Goal: Information Seeking & Learning: Learn about a topic

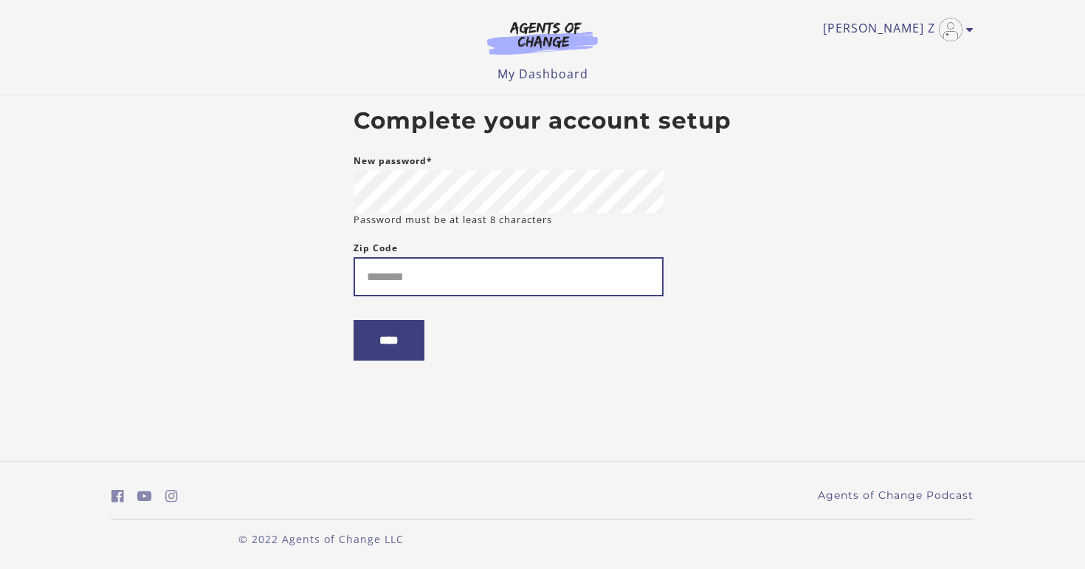
click at [496, 269] on input "Zip Code" at bounding box center [509, 276] width 310 height 39
type input "*****"
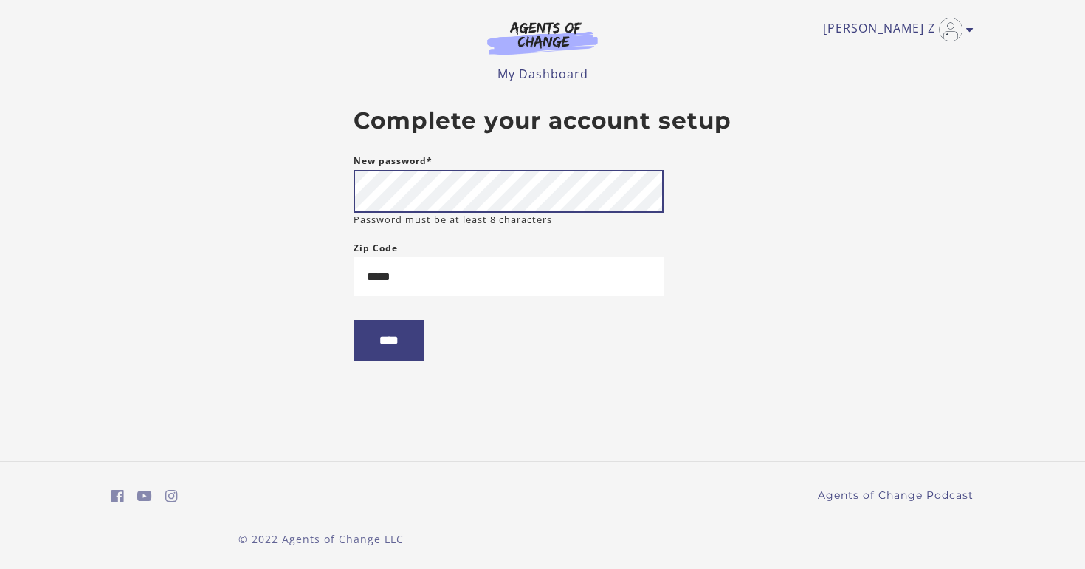
click at [262, 186] on body "Skip to main content Blima Z My Account Support Sign Out Toggle menu Menu My Da…" at bounding box center [542, 284] width 1085 height 569
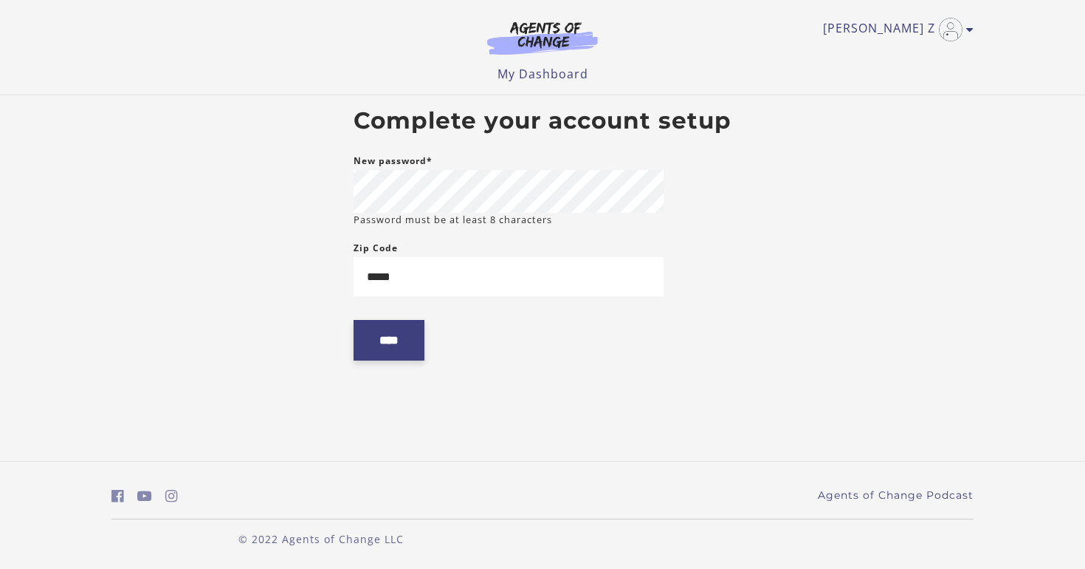
click at [402, 353] on input "****" at bounding box center [389, 340] width 71 height 41
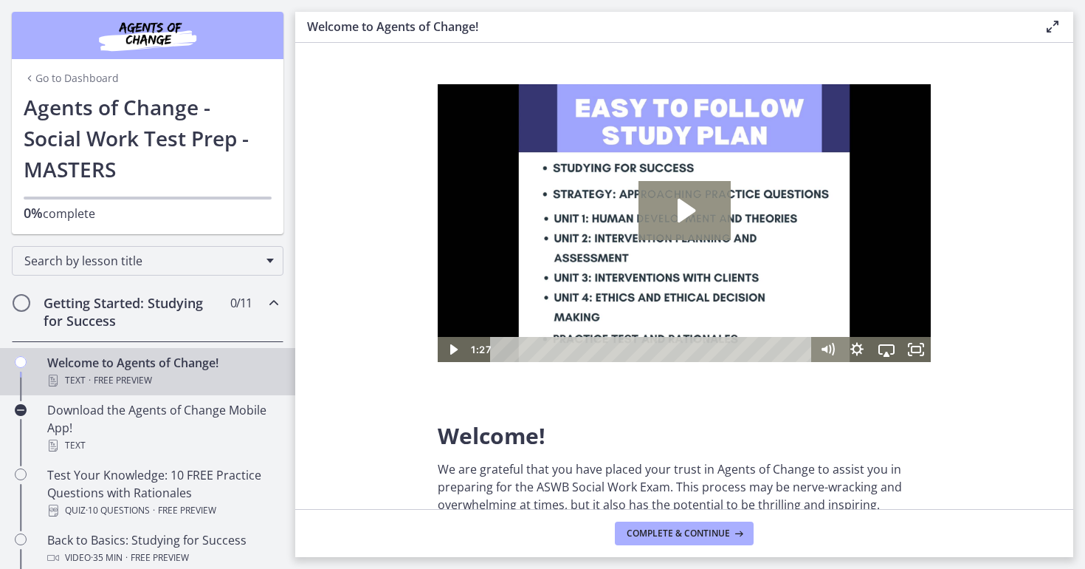
click at [678, 212] on icon "Play Video: c1o6hcmjueu5qasqsu00.mp4" at bounding box center [687, 211] width 18 height 24
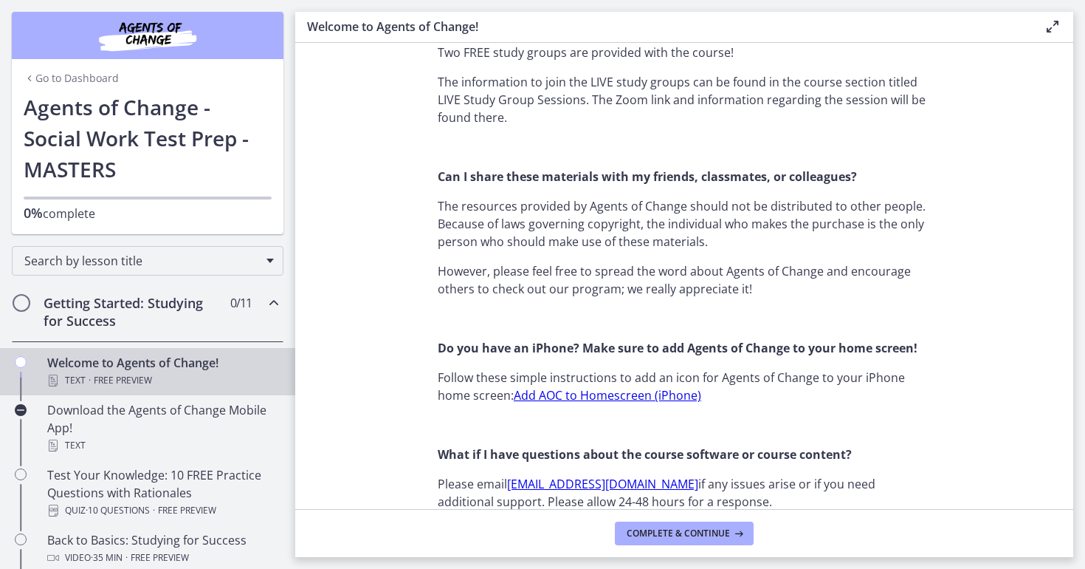
scroll to position [1267, 0]
click at [667, 537] on span "Complete & continue" at bounding box center [678, 533] width 103 height 12
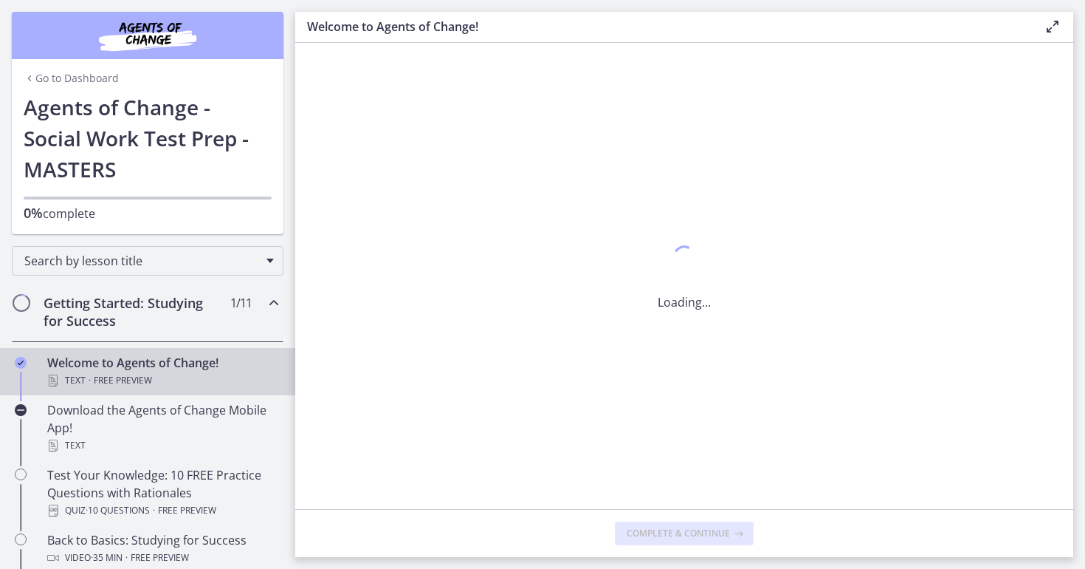
scroll to position [0, 0]
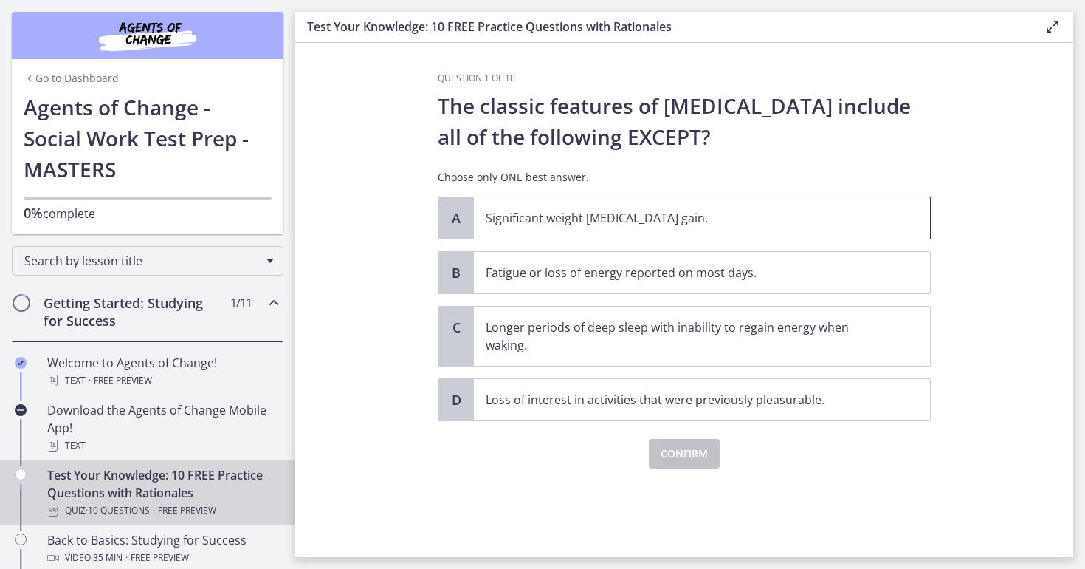
click at [630, 236] on span "Significant weight [MEDICAL_DATA] gain." at bounding box center [702, 217] width 456 height 41
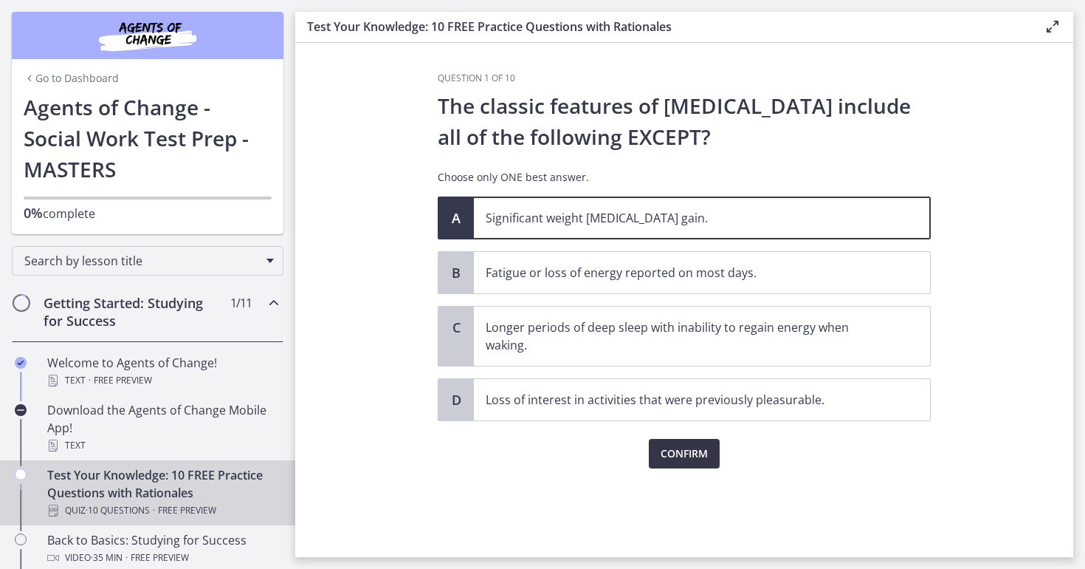
click at [687, 454] on span "Confirm" at bounding box center [684, 453] width 47 height 18
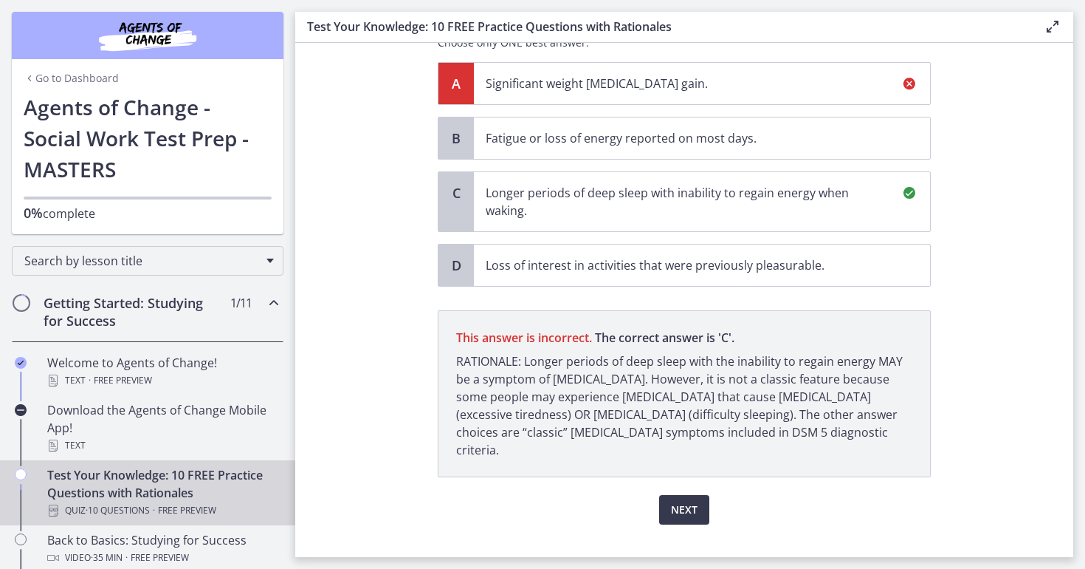
scroll to position [143, 0]
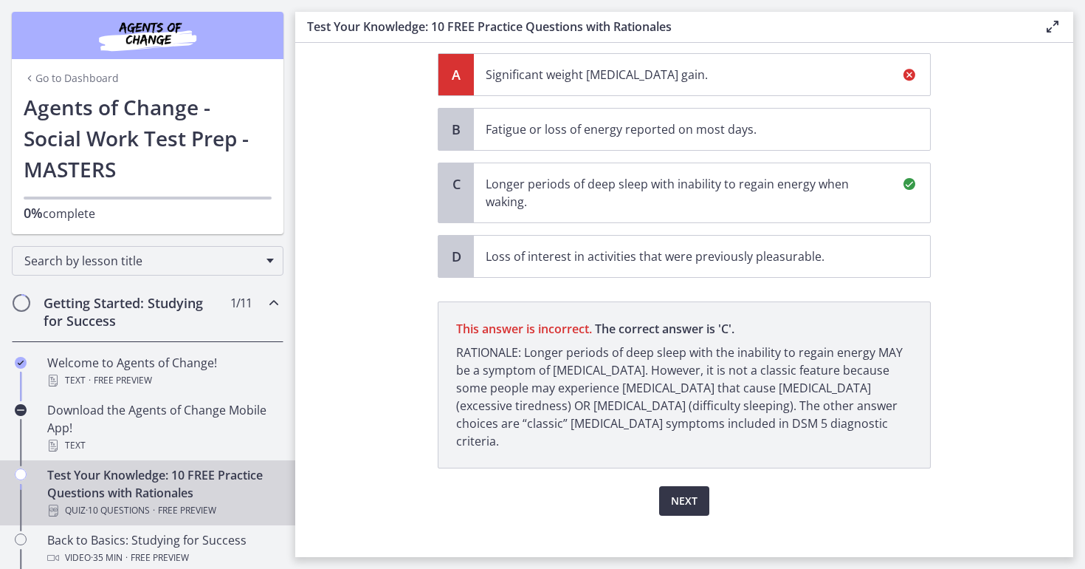
click at [684, 492] on span "Next" at bounding box center [684, 501] width 27 height 18
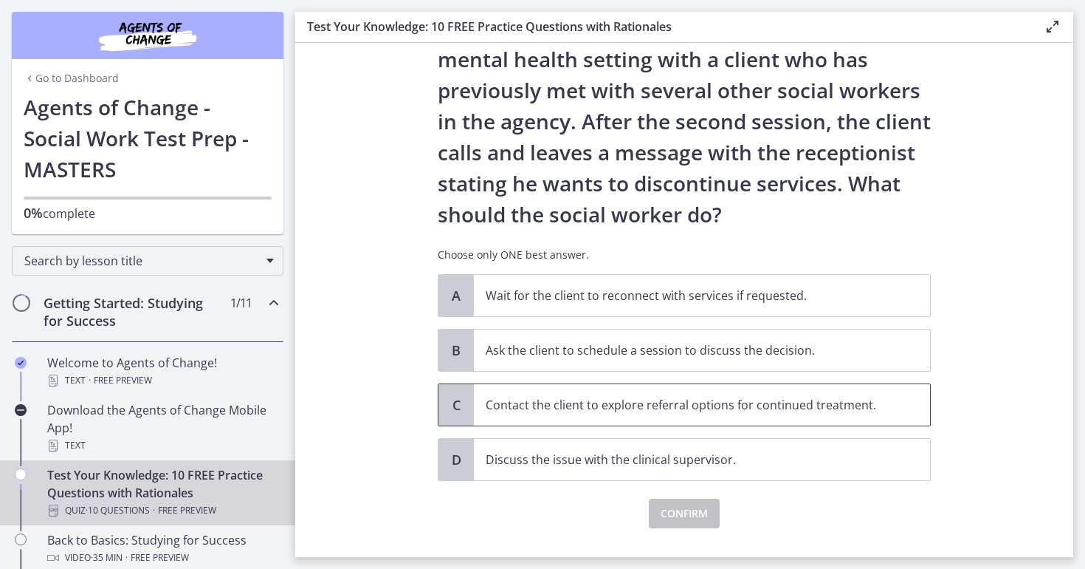
scroll to position [77, 0]
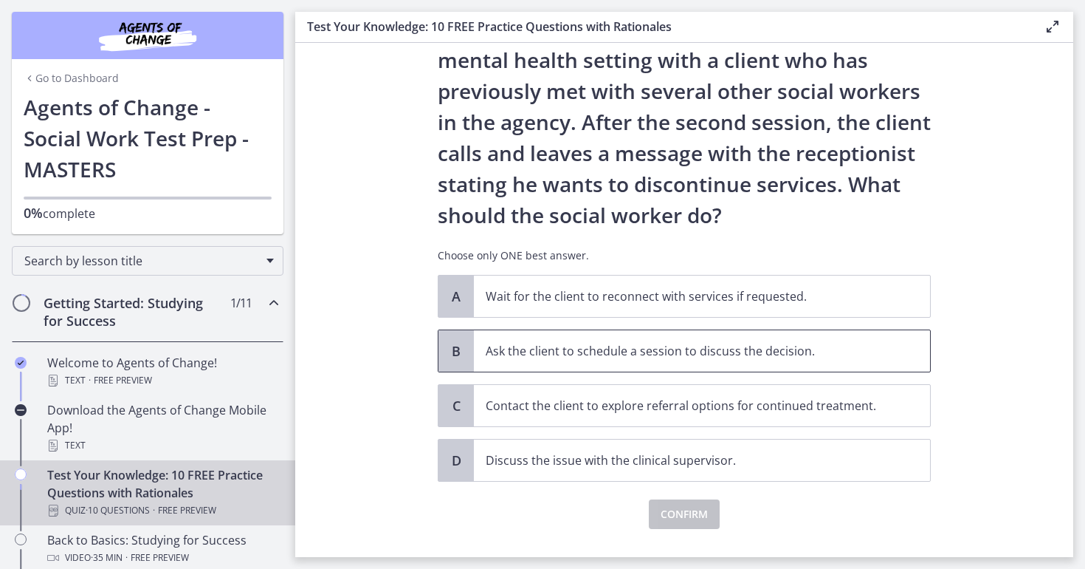
click at [653, 350] on p "Ask the client to schedule a session to discuss the decision." at bounding box center [687, 351] width 403 height 18
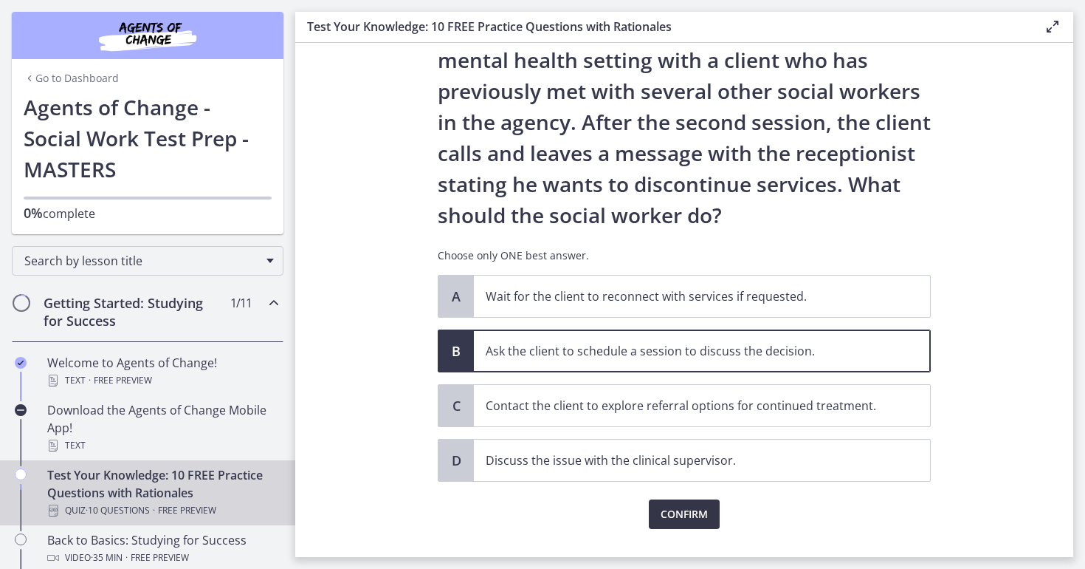
click at [674, 509] on span "Confirm" at bounding box center [684, 514] width 47 height 18
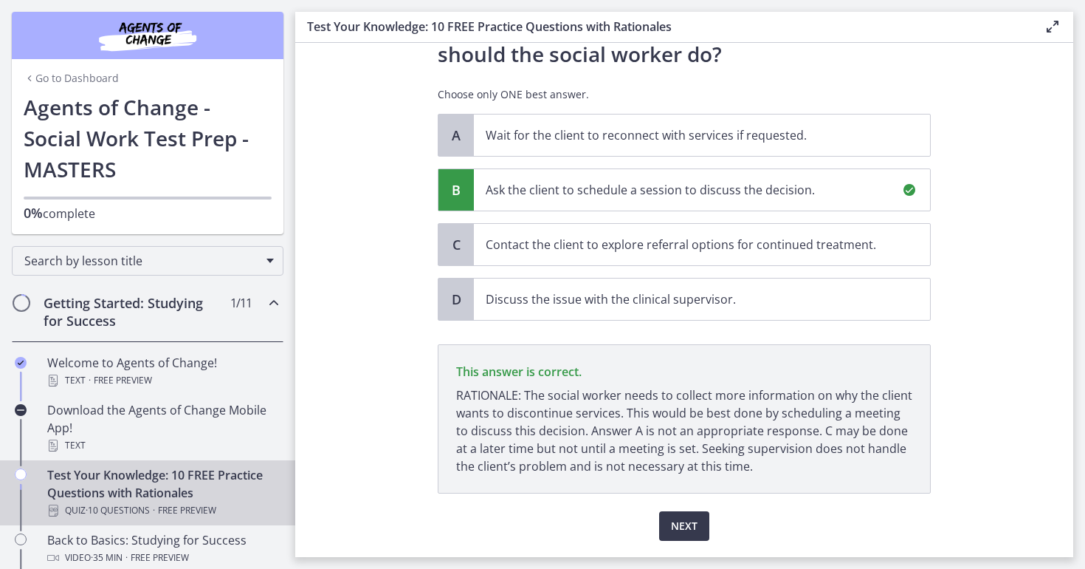
scroll to position [281, 0]
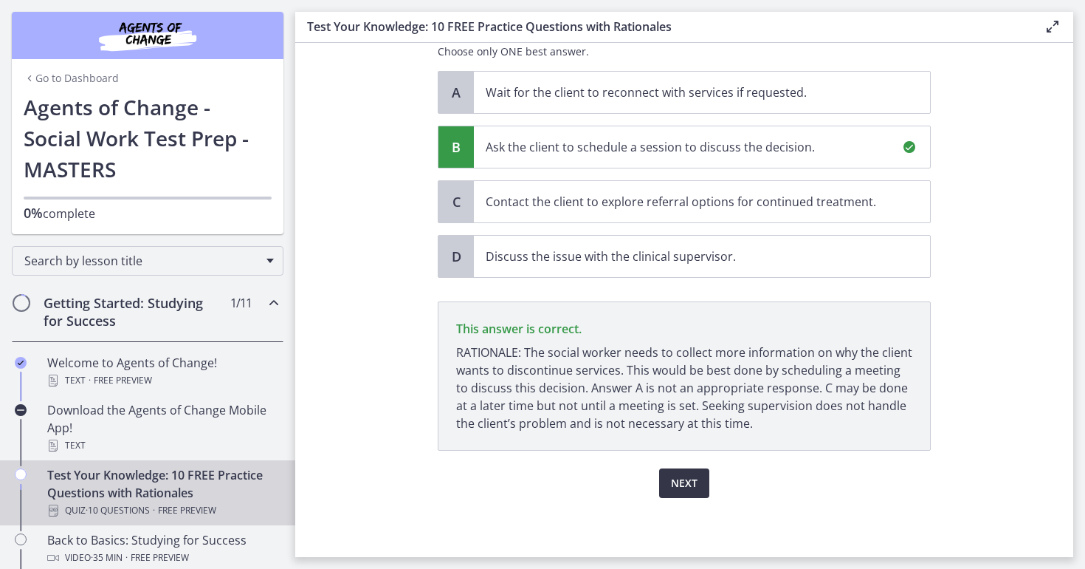
click at [676, 481] on span "Next" at bounding box center [684, 483] width 27 height 18
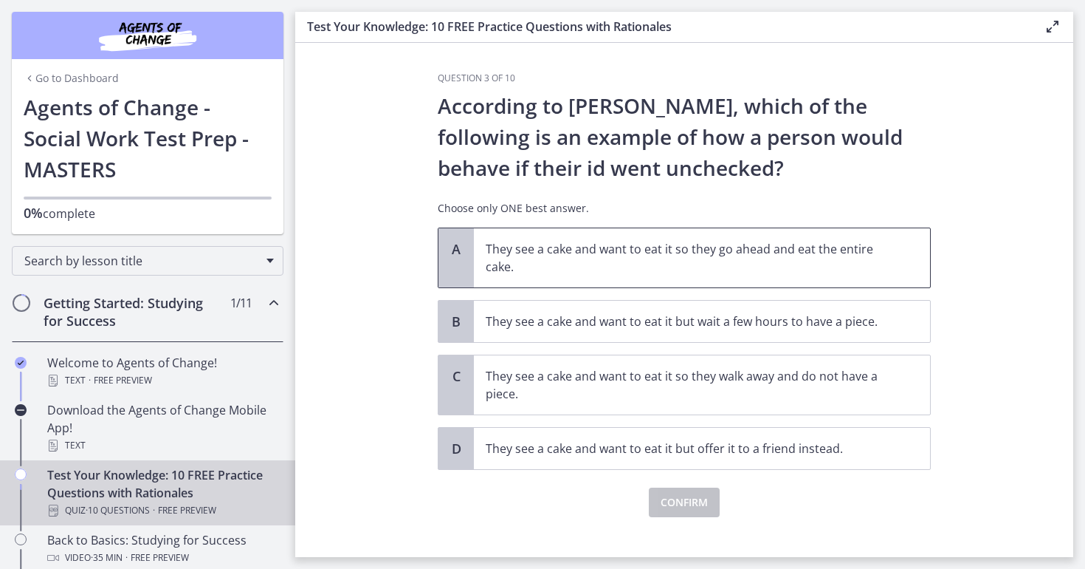
click at [650, 270] on p "They see a cake and want to eat it so they go ahead and eat the entire cake." at bounding box center [687, 257] width 403 height 35
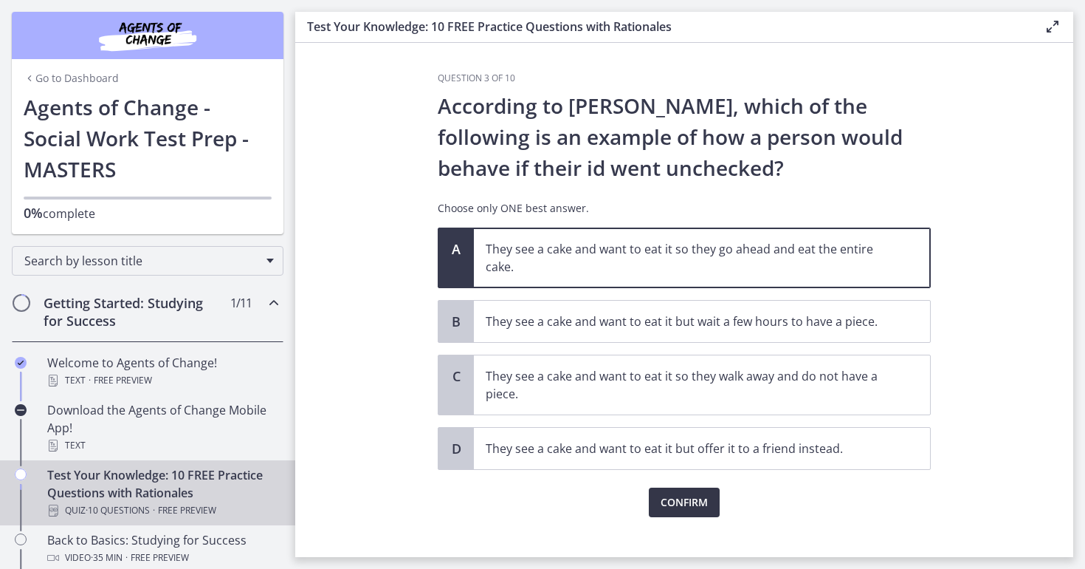
click at [663, 508] on span "Confirm" at bounding box center [684, 502] width 47 height 18
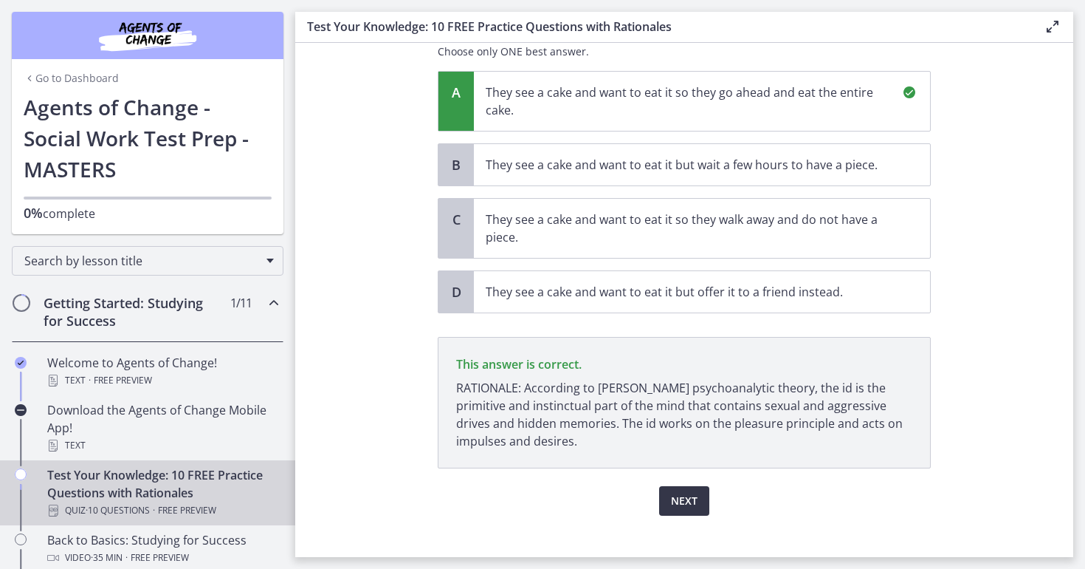
scroll to position [174, 0]
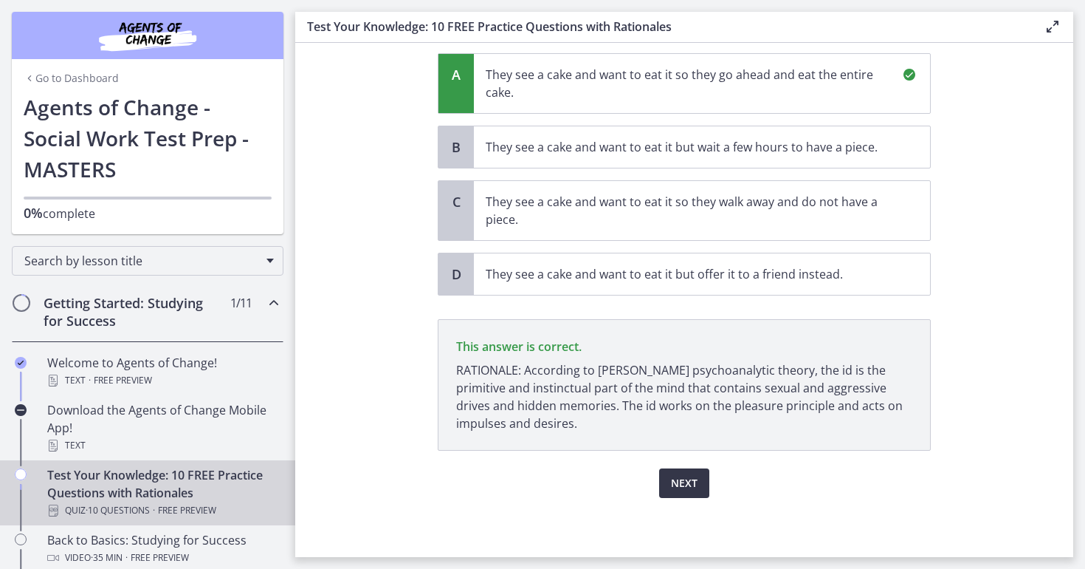
click at [680, 481] on span "Next" at bounding box center [684, 483] width 27 height 18
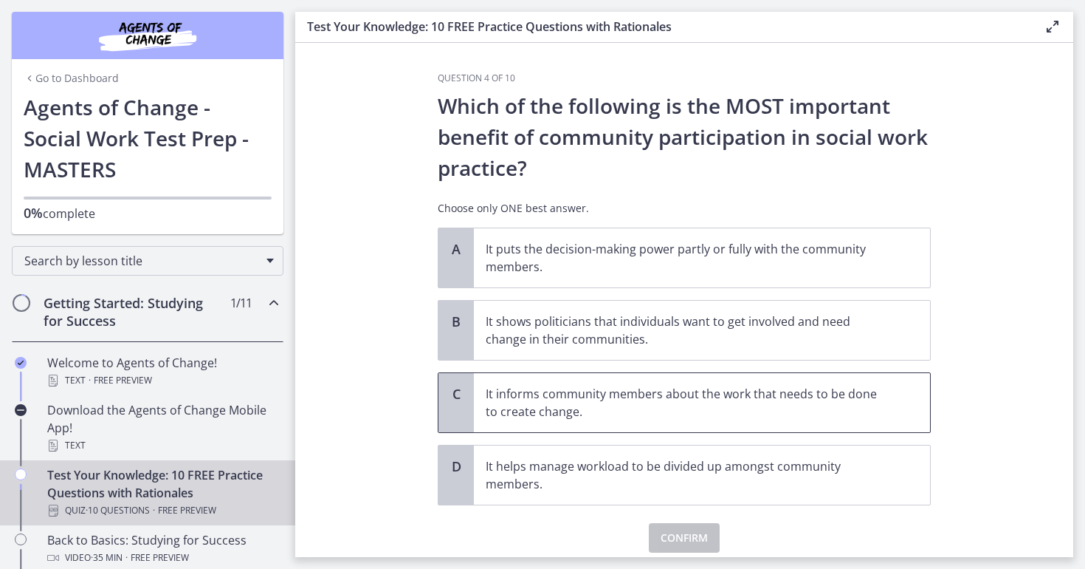
click at [661, 409] on p "It informs community members about the work that needs to be done to create cha…" at bounding box center [687, 402] width 403 height 35
click at [673, 530] on span "Confirm" at bounding box center [684, 538] width 47 height 18
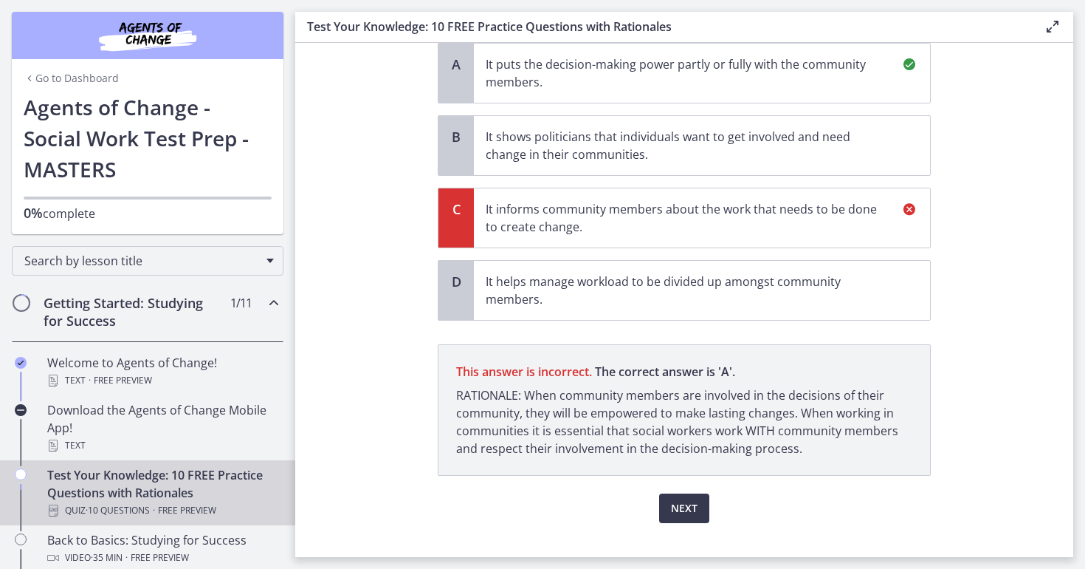
scroll to position [186, 0]
click at [674, 503] on span "Next" at bounding box center [684, 507] width 27 height 18
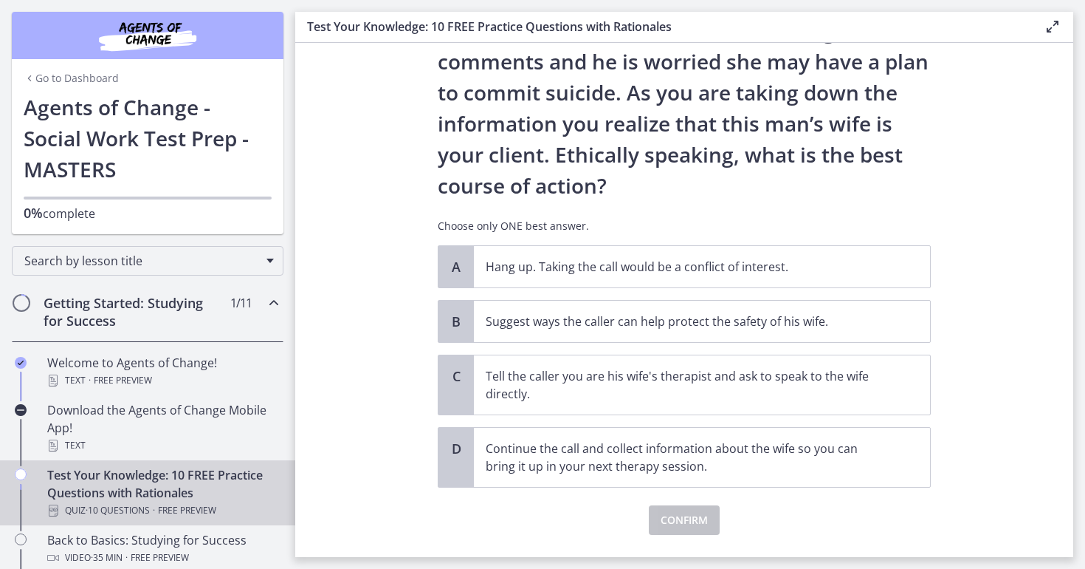
scroll to position [142, 0]
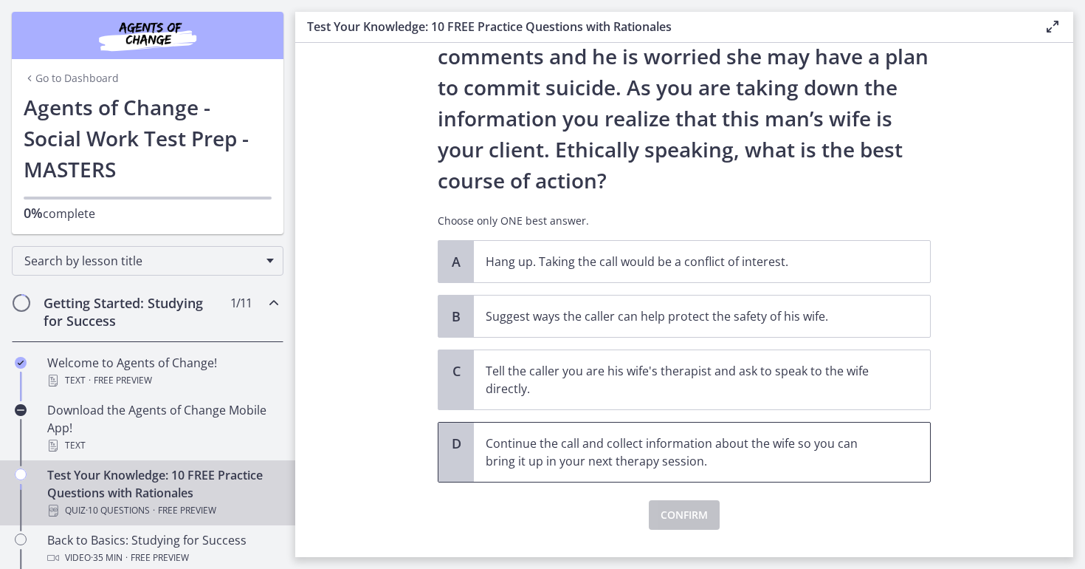
click at [587, 464] on p "Continue the call and collect information about the wife so you can bring it up…" at bounding box center [687, 451] width 403 height 35
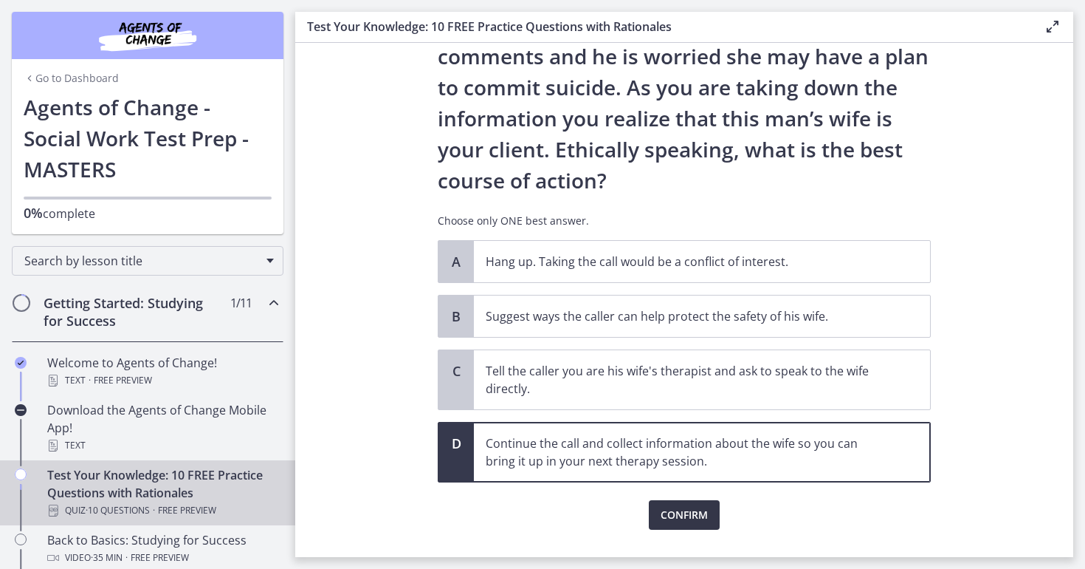
click at [670, 509] on span "Confirm" at bounding box center [684, 515] width 47 height 18
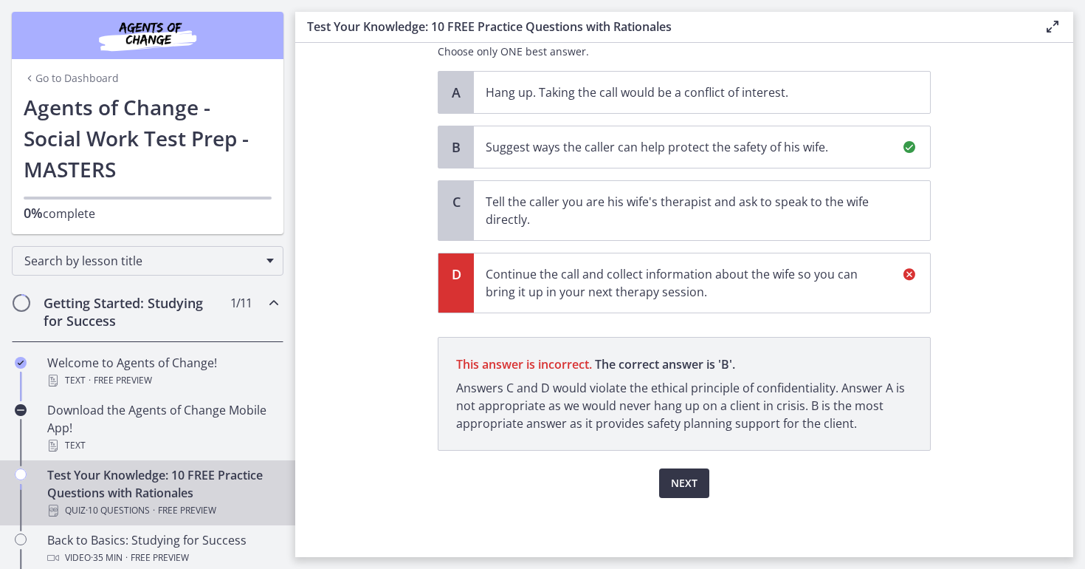
scroll to position [312, 0]
click at [695, 485] on span "Next" at bounding box center [684, 483] width 27 height 18
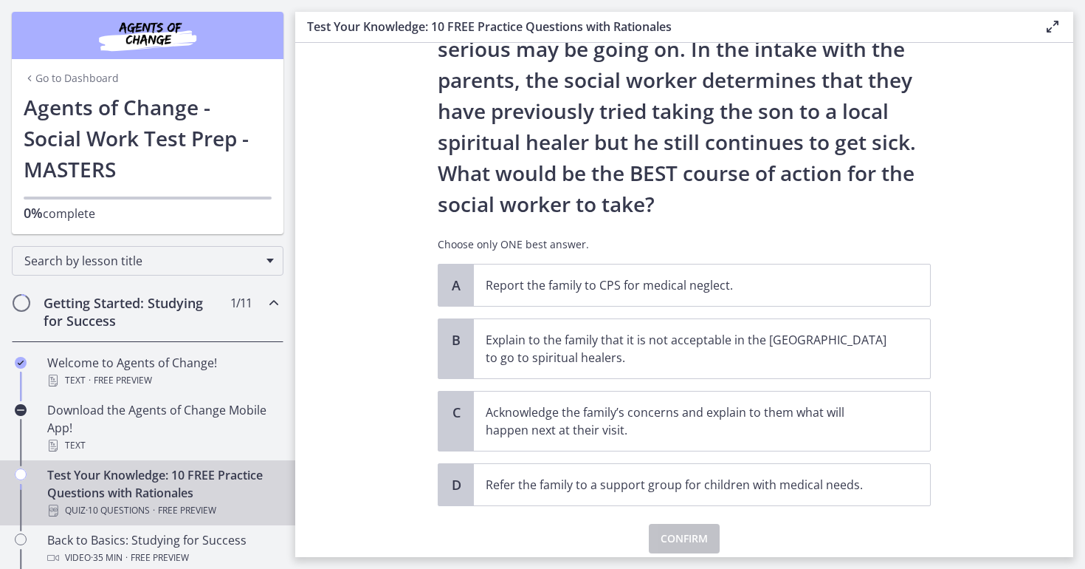
scroll to position [215, 0]
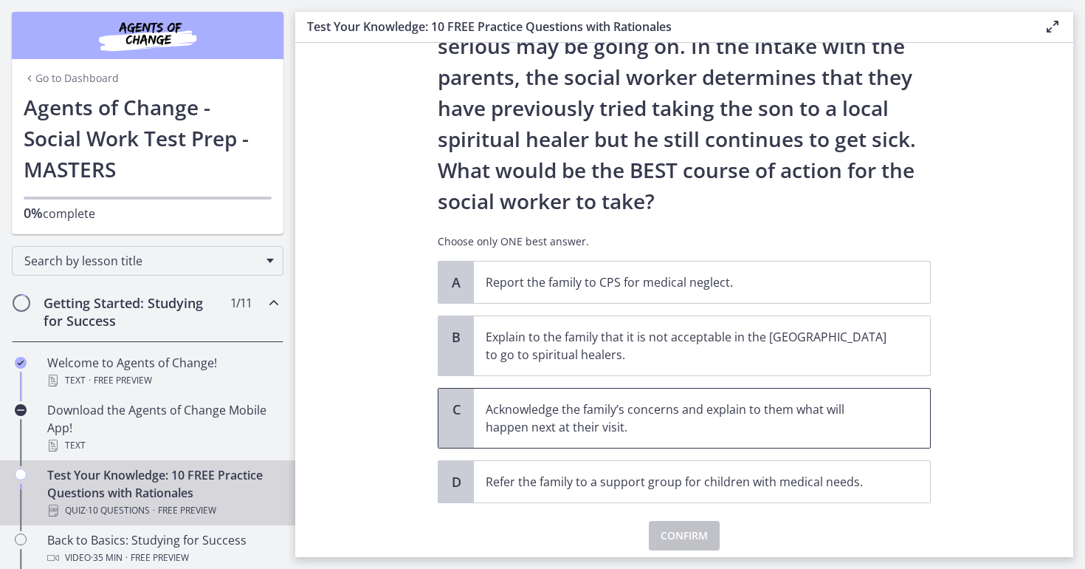
click at [629, 414] on p "Acknowledge the family’s concerns and explain to them what will happen next at …" at bounding box center [687, 417] width 403 height 35
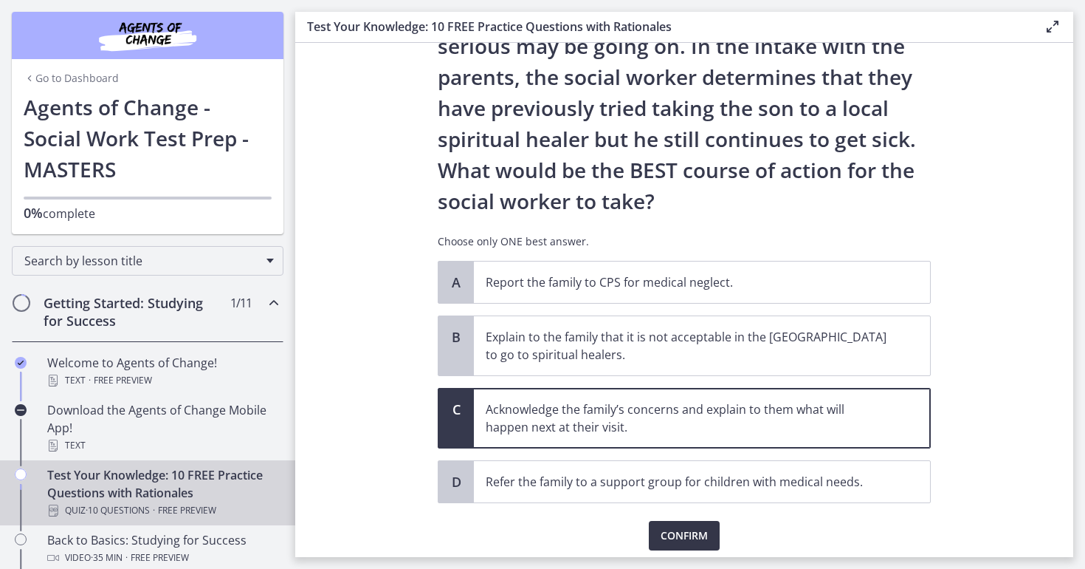
click at [671, 525] on button "Confirm" at bounding box center [684, 536] width 71 height 30
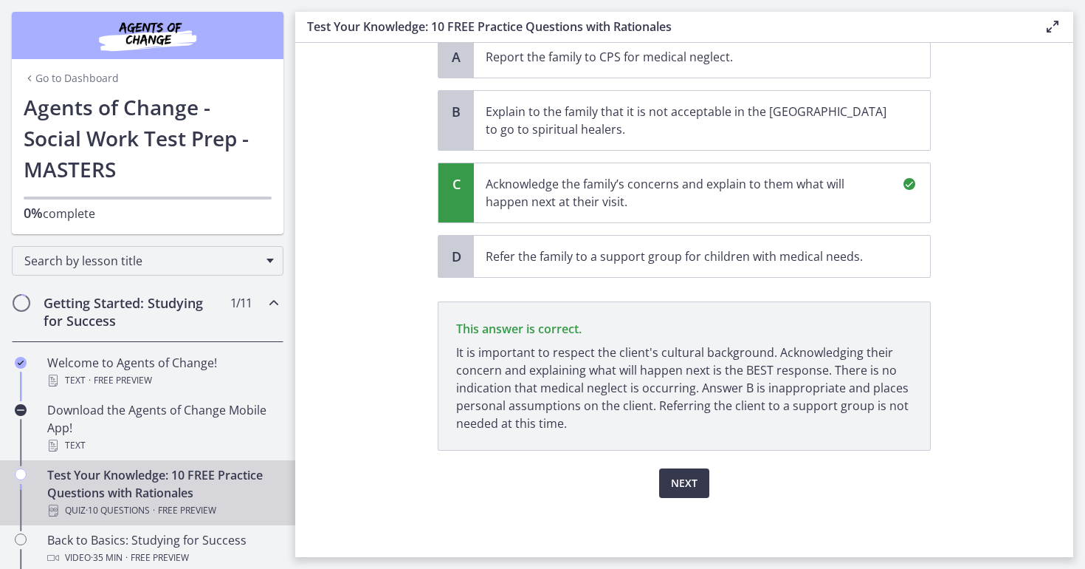
scroll to position [440, 0]
click at [675, 482] on span "Next" at bounding box center [684, 483] width 27 height 18
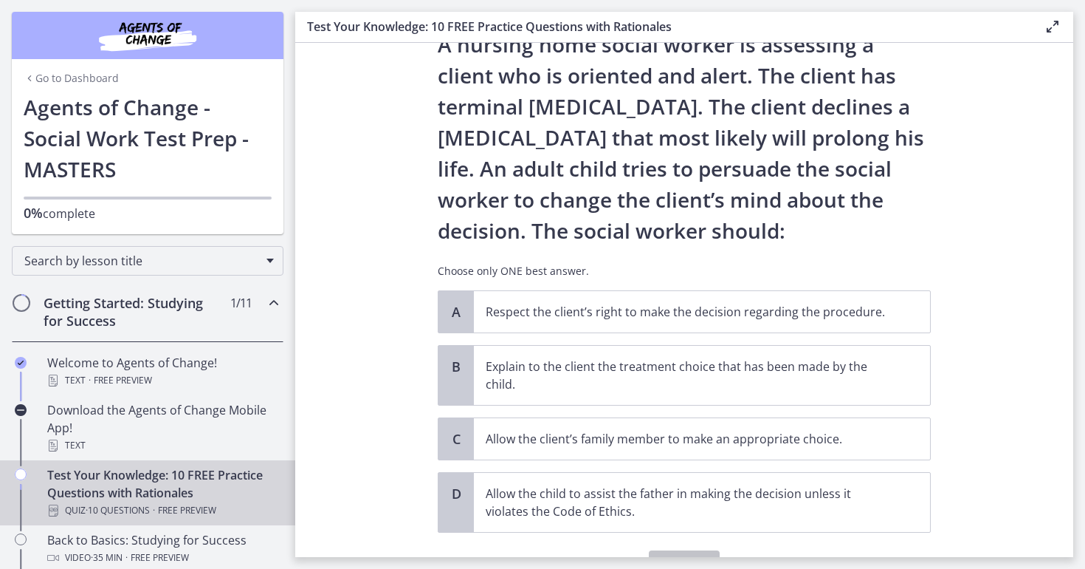
scroll to position [61, 0]
click at [557, 311] on p "Respect the client’s right to make the decision regarding the procedure." at bounding box center [687, 312] width 403 height 18
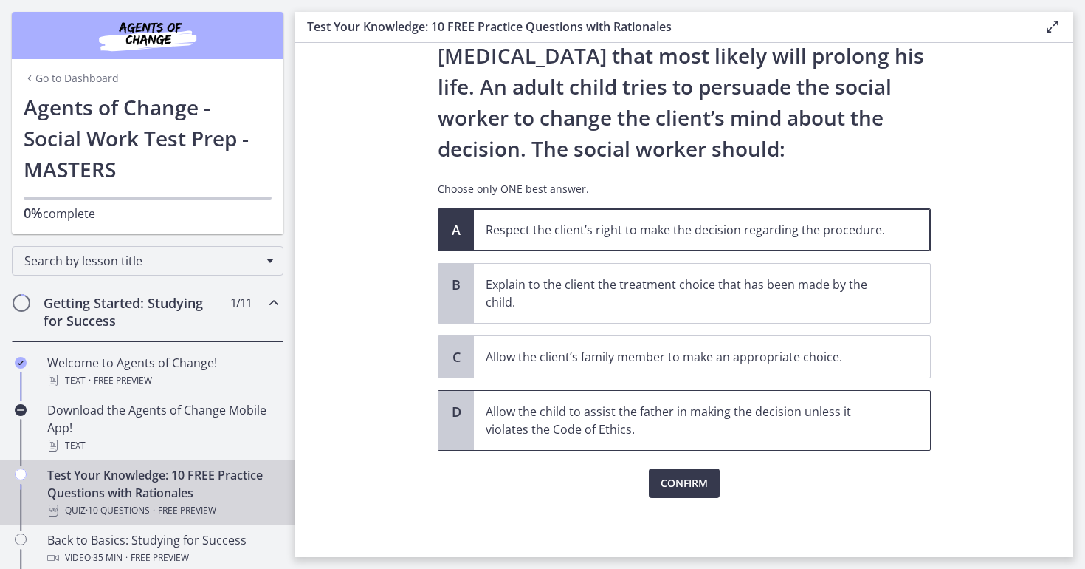
scroll to position [143, 0]
click at [684, 479] on span "Confirm" at bounding box center [684, 483] width 47 height 18
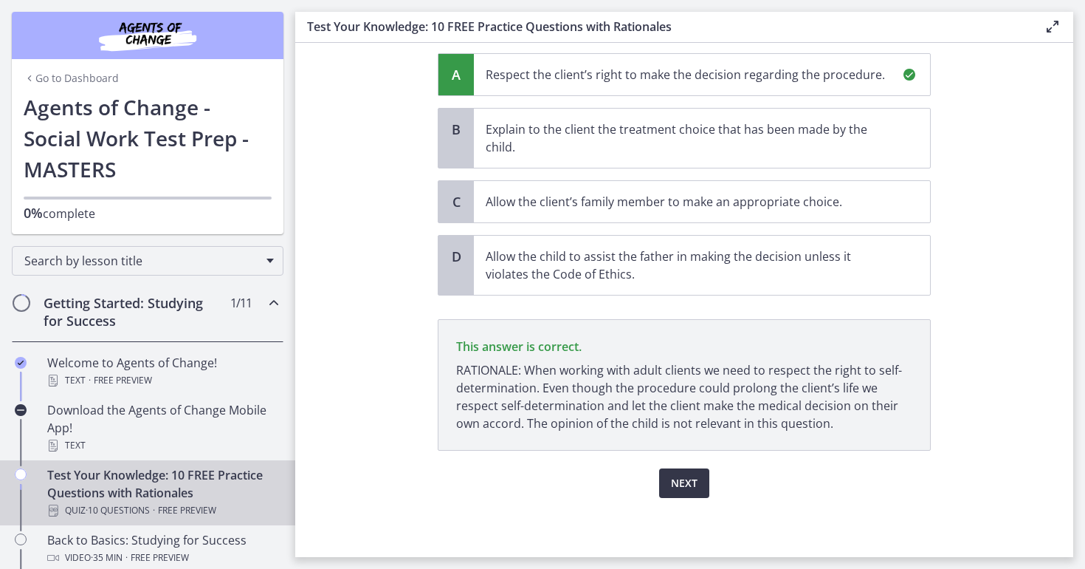
scroll to position [298, 0]
click at [684, 479] on span "Next" at bounding box center [684, 483] width 27 height 18
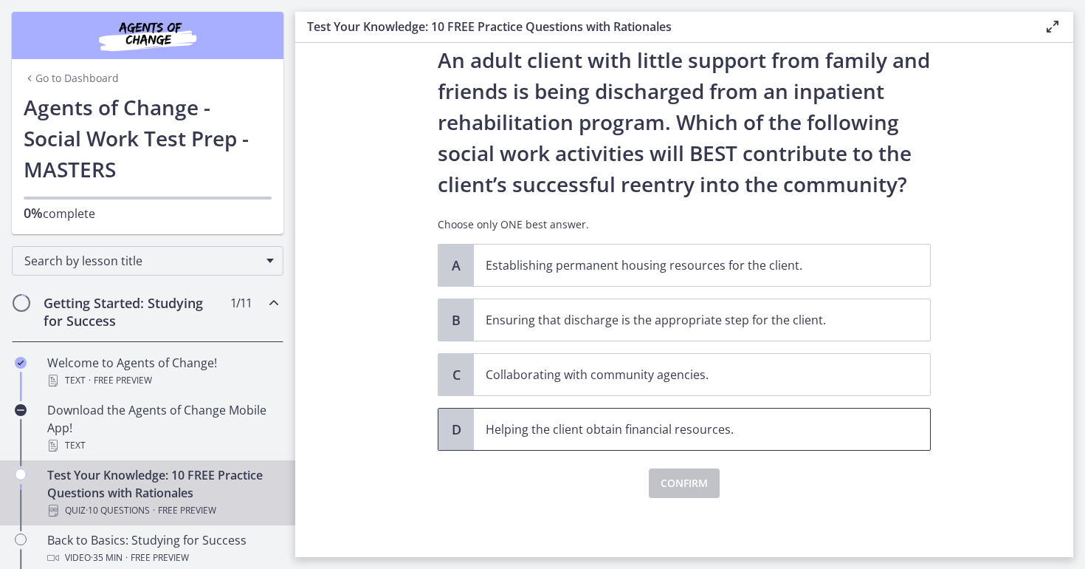
scroll to position [46, 0]
click at [592, 380] on p "Collaborating with community agencies." at bounding box center [687, 374] width 403 height 18
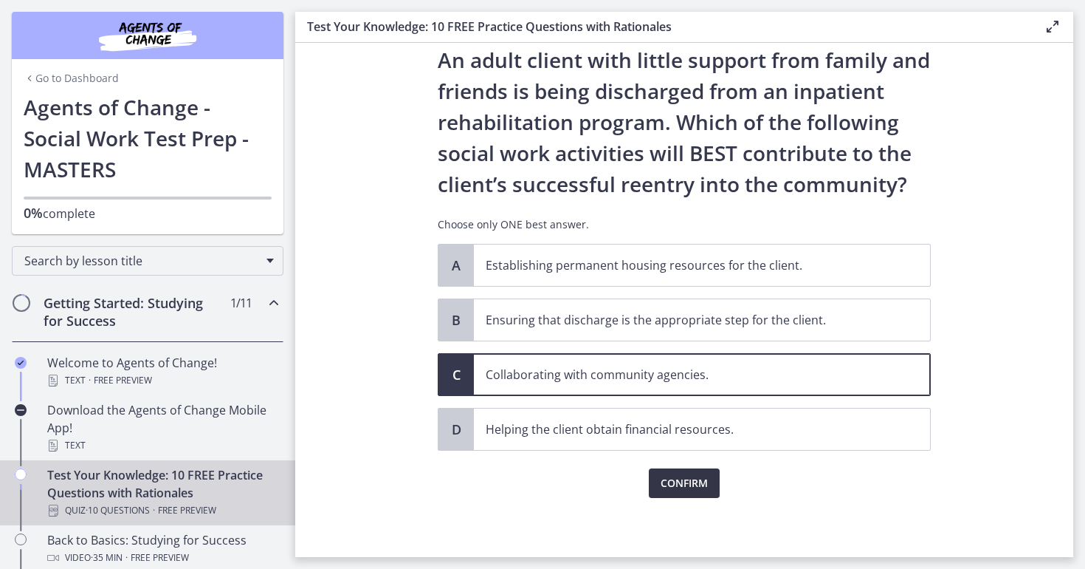
click at [679, 484] on span "Confirm" at bounding box center [684, 483] width 47 height 18
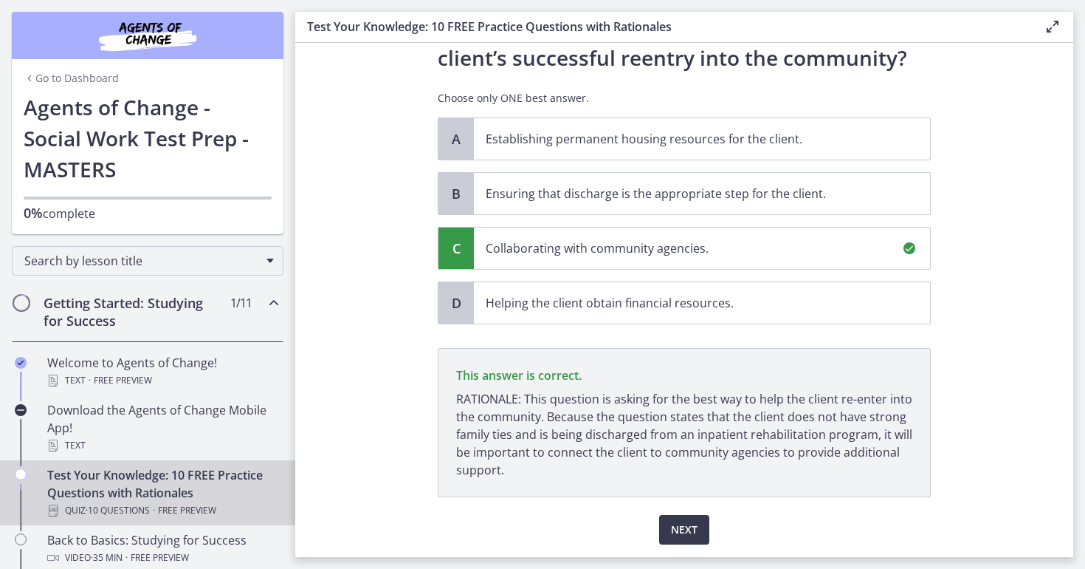
scroll to position [192, 0]
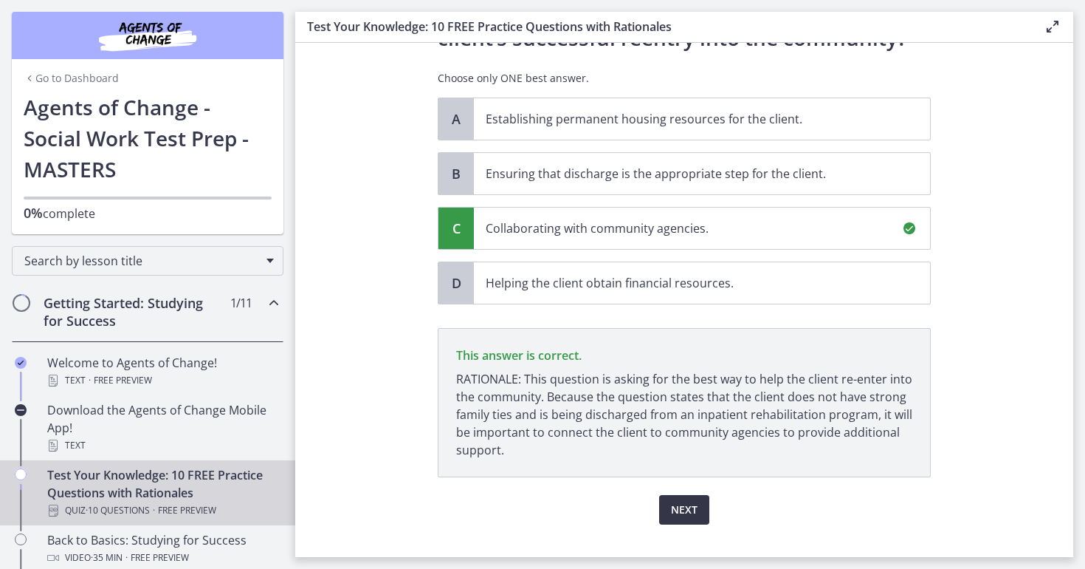
click at [684, 509] on span "Next" at bounding box center [684, 510] width 27 height 18
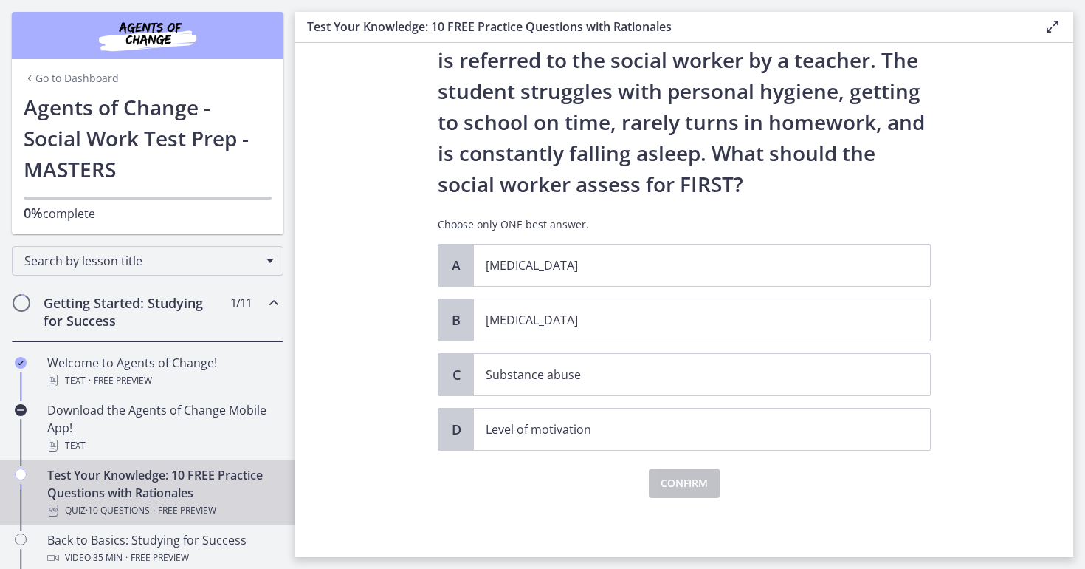
scroll to position [0, 0]
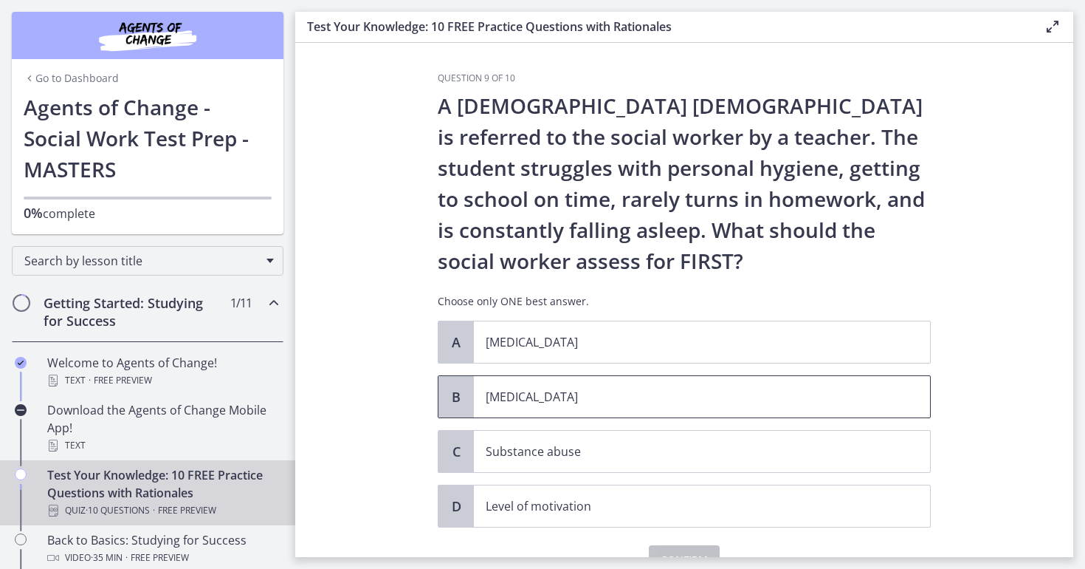
click at [663, 407] on span "[MEDICAL_DATA]" at bounding box center [702, 396] width 456 height 41
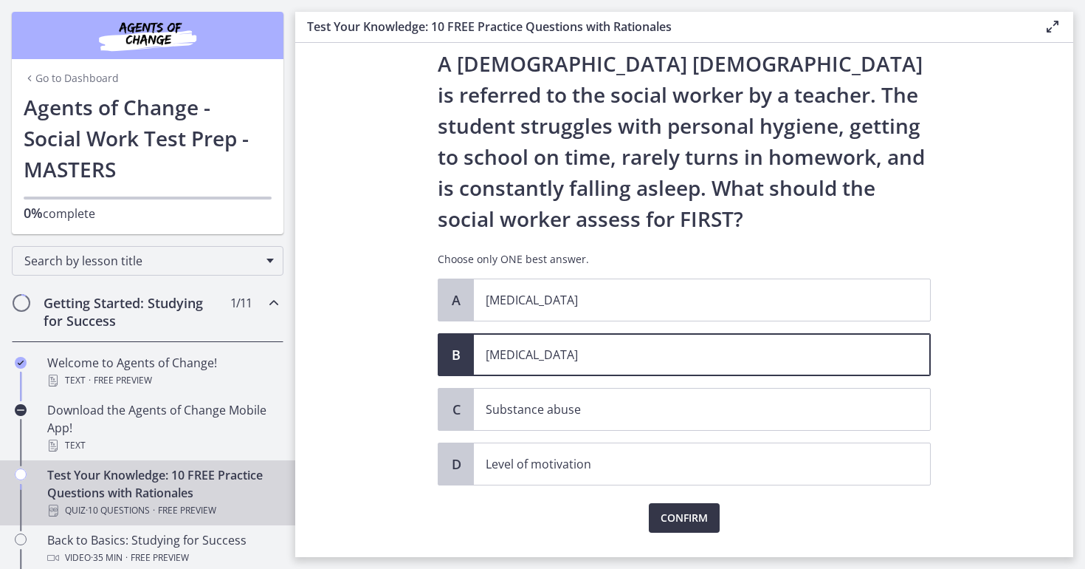
scroll to position [44, 0]
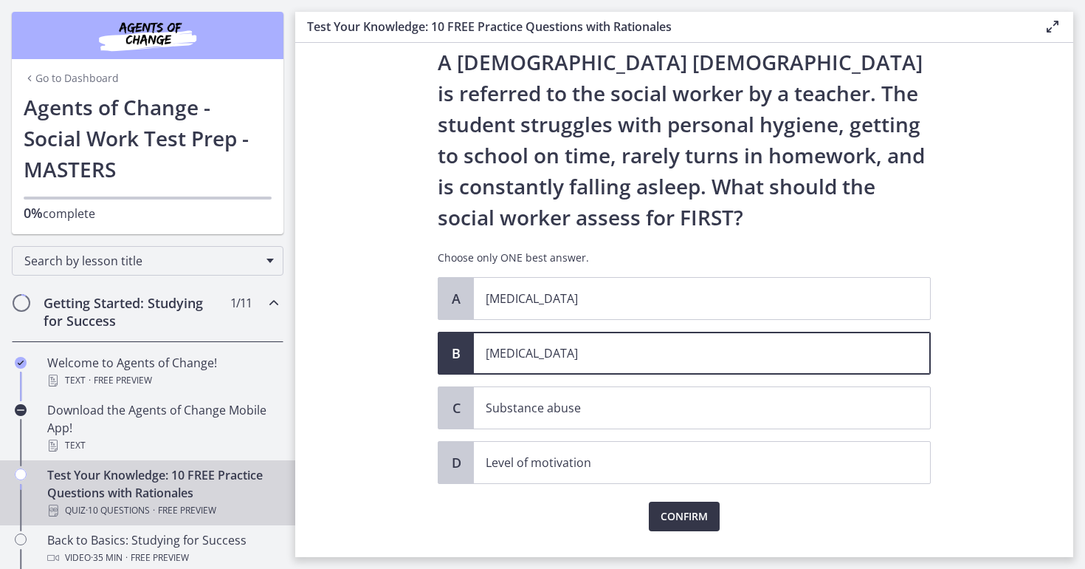
click at [676, 516] on span "Confirm" at bounding box center [684, 516] width 47 height 18
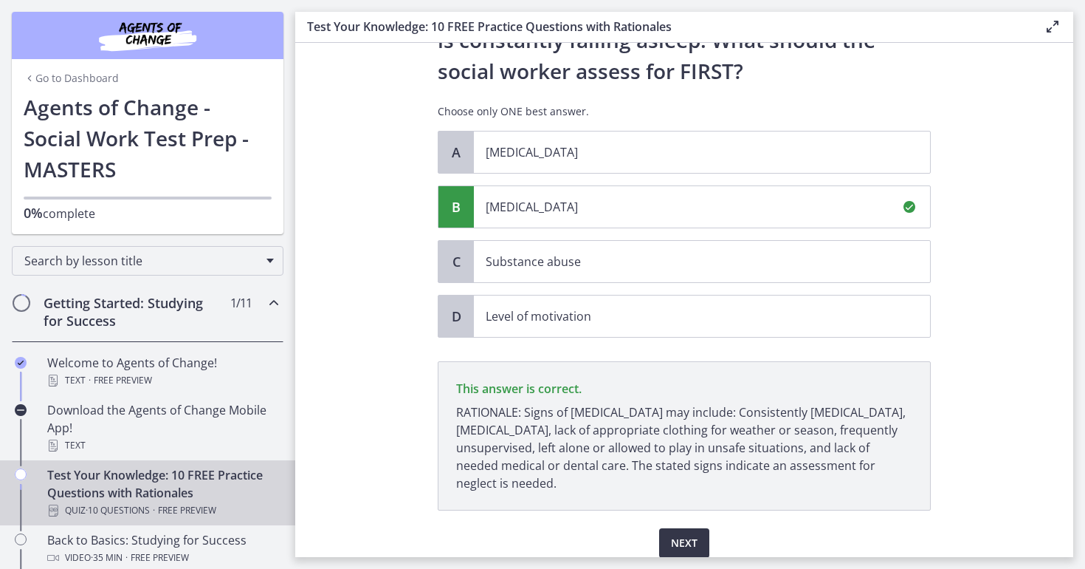
scroll to position [250, 0]
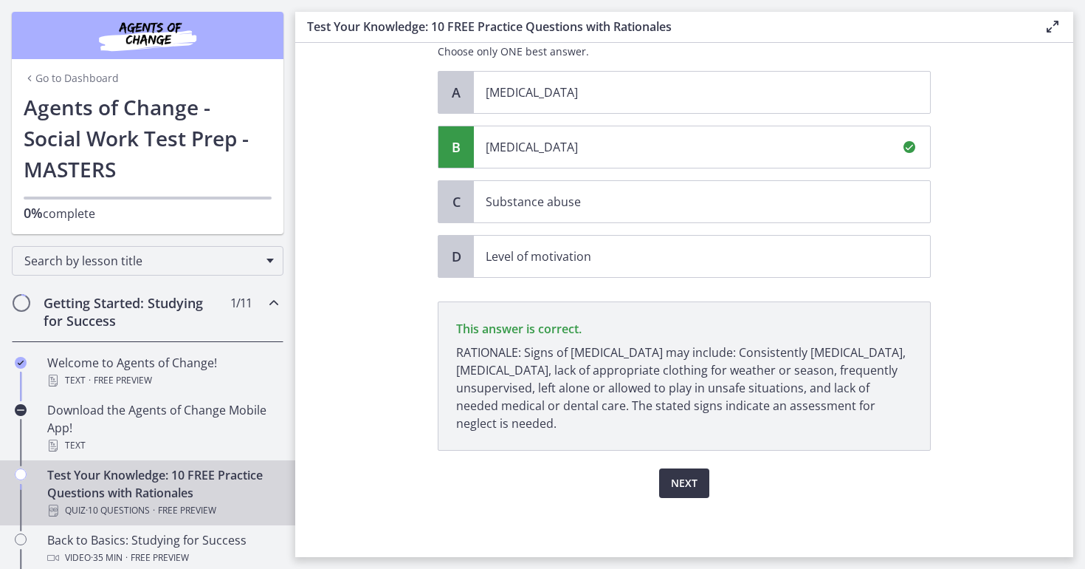
click at [689, 475] on span "Next" at bounding box center [684, 483] width 27 height 18
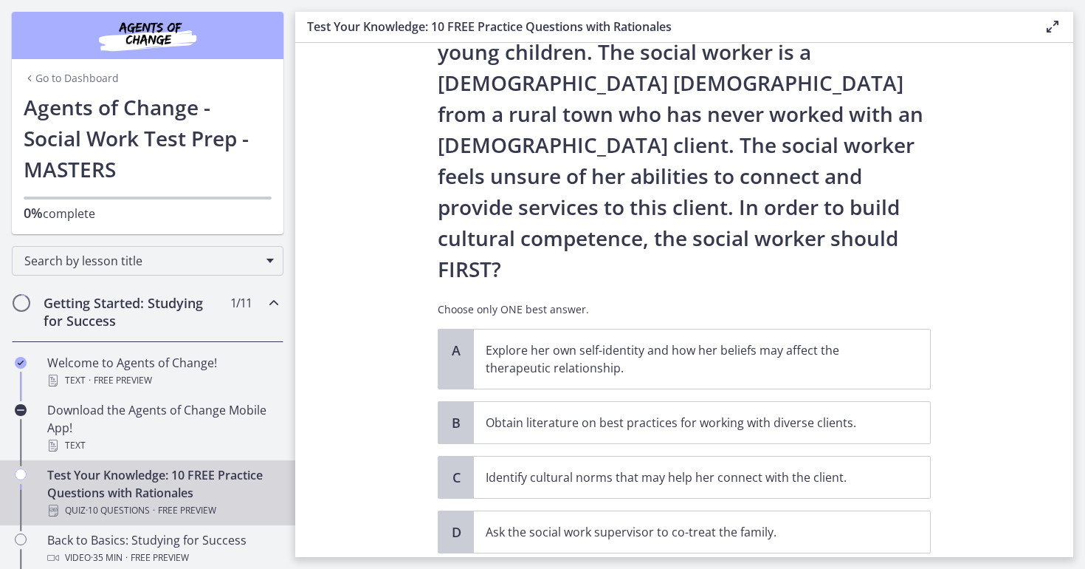
scroll to position [146, 0]
click at [618, 342] on p "Explore her own self-identity and how her beliefs may affect the therapeutic re…" at bounding box center [687, 359] width 403 height 35
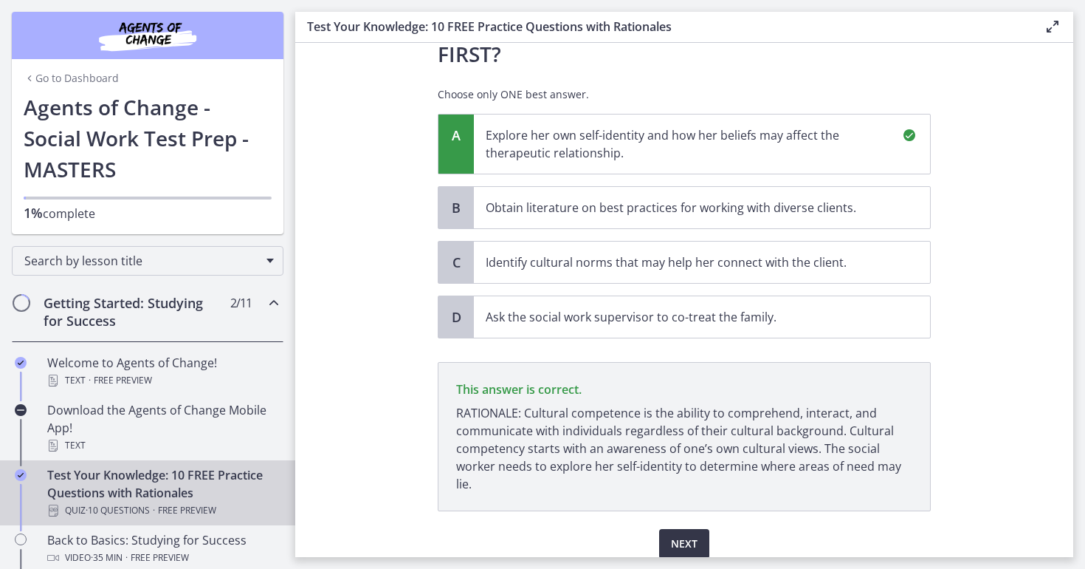
scroll to position [360, 0]
click at [679, 536] on span "Next" at bounding box center [684, 545] width 27 height 18
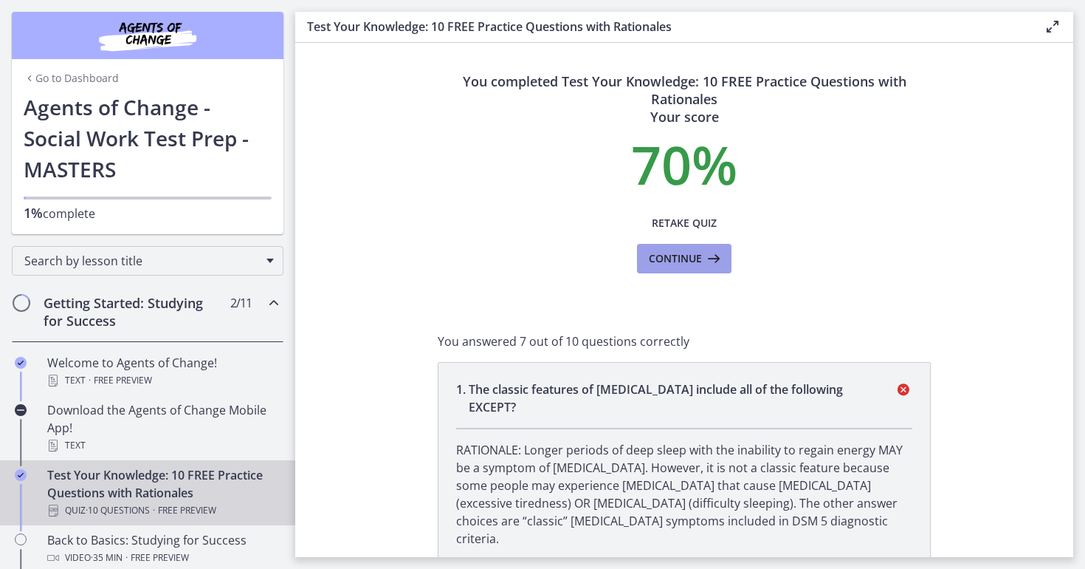
scroll to position [0, 0]
click at [676, 260] on span "Continue" at bounding box center [675, 259] width 53 height 18
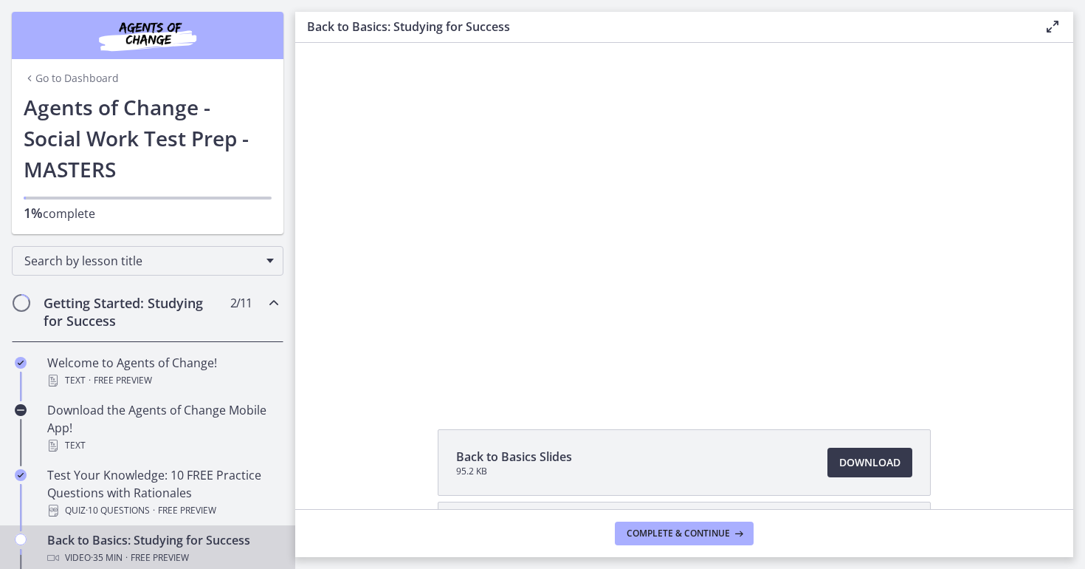
scroll to position [17, 0]
click at [561, 248] on div at bounding box center [685, 210] width 656 height 369
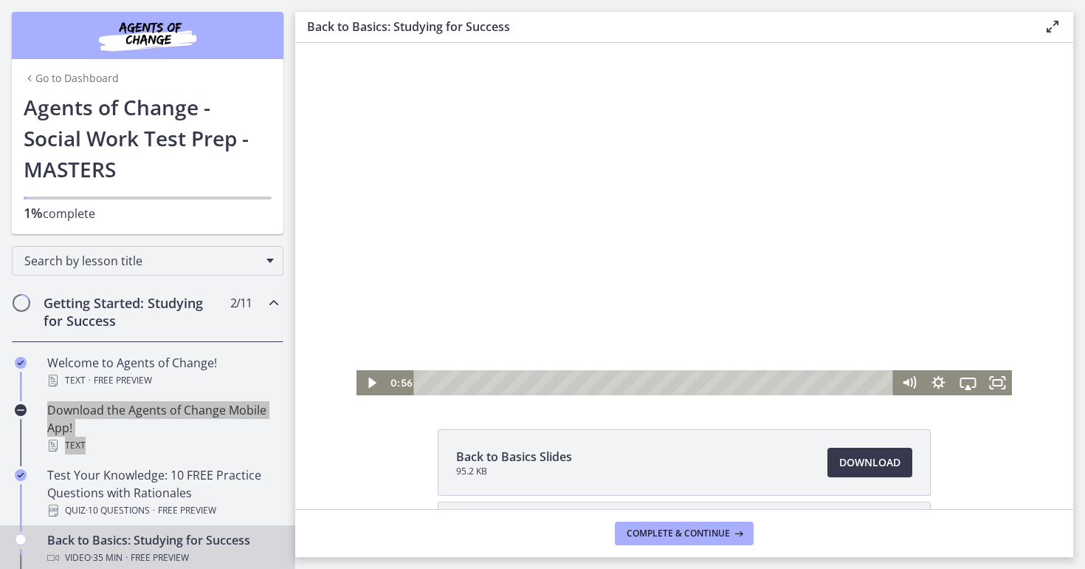
click at [561, 248] on div at bounding box center [685, 210] width 656 height 369
click at [377, 382] on icon "Pause" at bounding box center [372, 382] width 30 height 25
click at [377, 380] on icon "Play Video" at bounding box center [372, 382] width 30 height 25
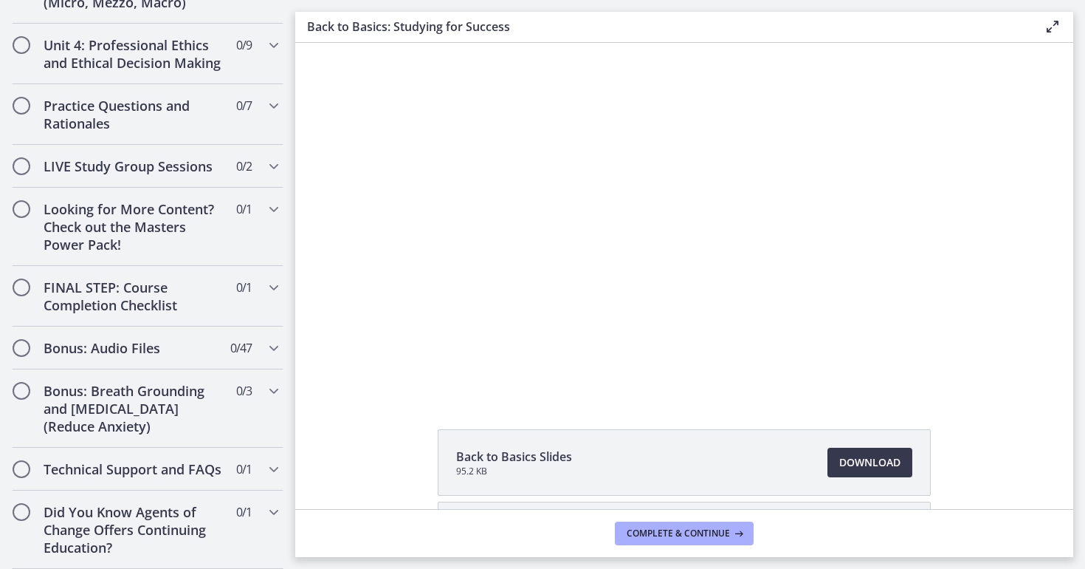
scroll to position [1216, 0]
click at [266, 464] on icon "Chapters" at bounding box center [274, 469] width 18 height 18
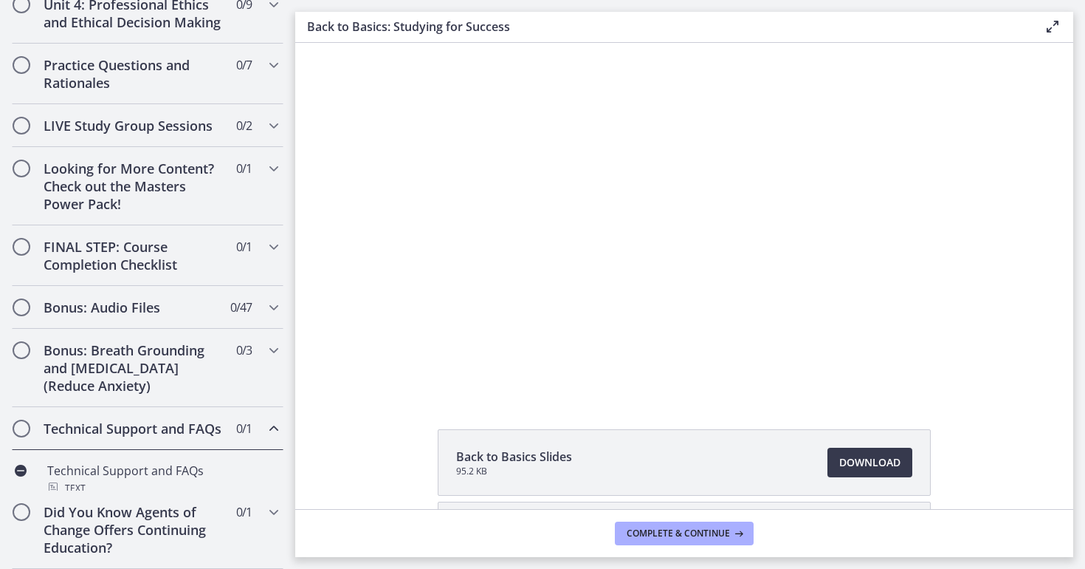
scroll to position [690, 0]
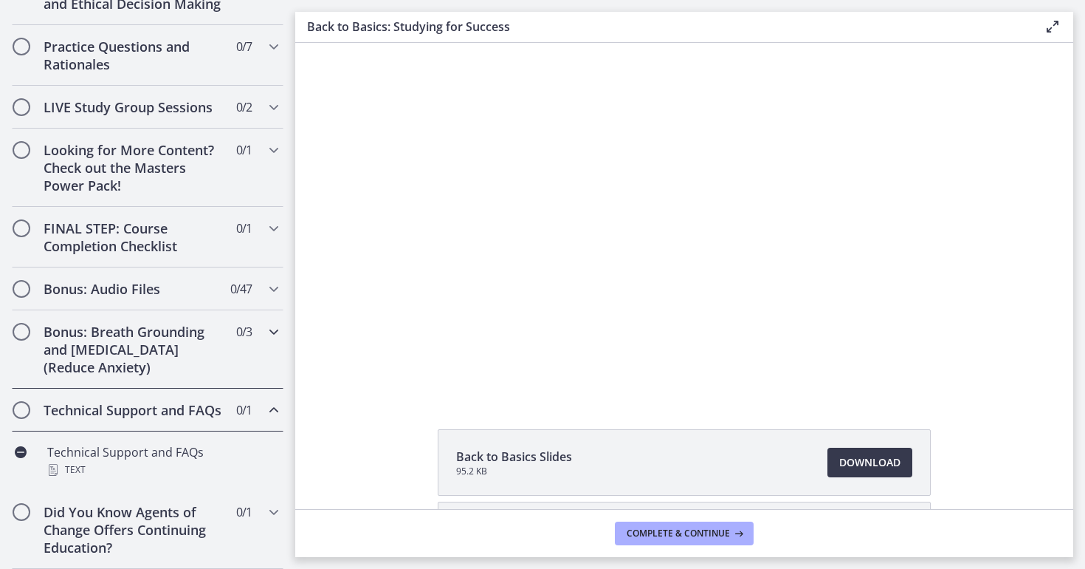
click at [272, 329] on icon "Chapters" at bounding box center [274, 332] width 18 height 18
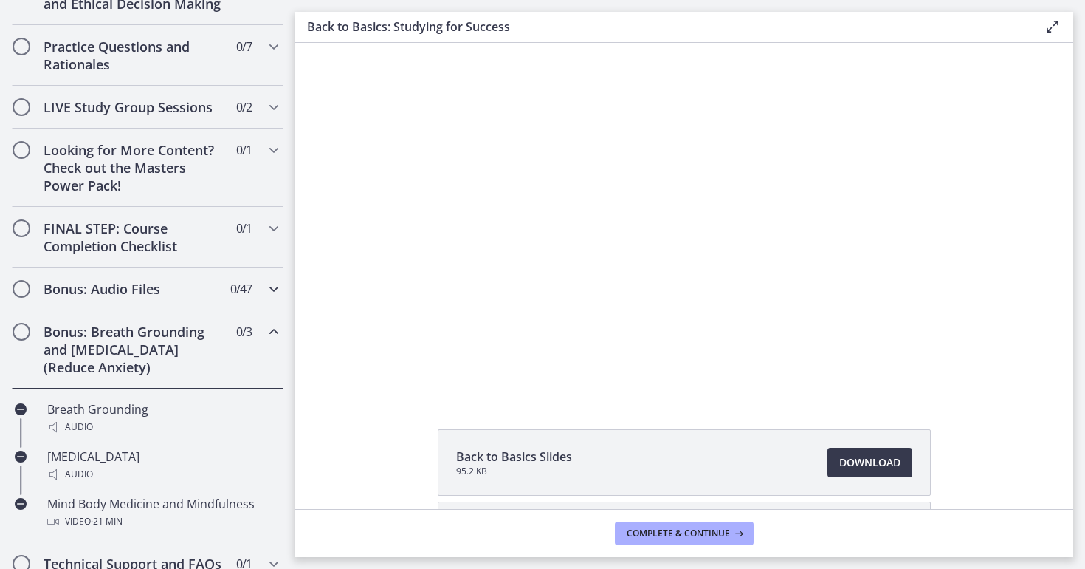
click at [272, 287] on icon "Chapters" at bounding box center [274, 289] width 18 height 18
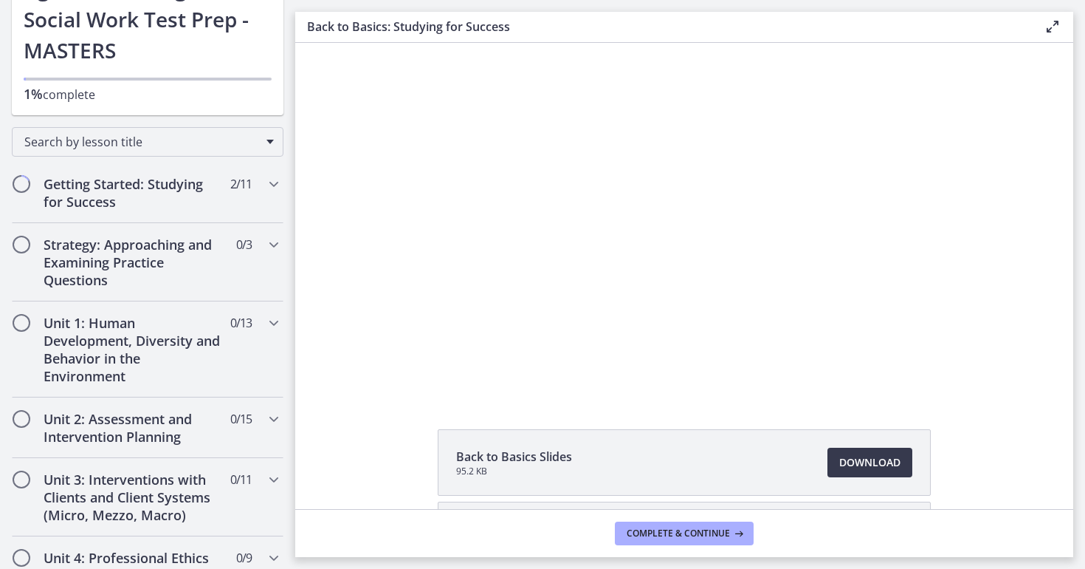
scroll to position [158, 0]
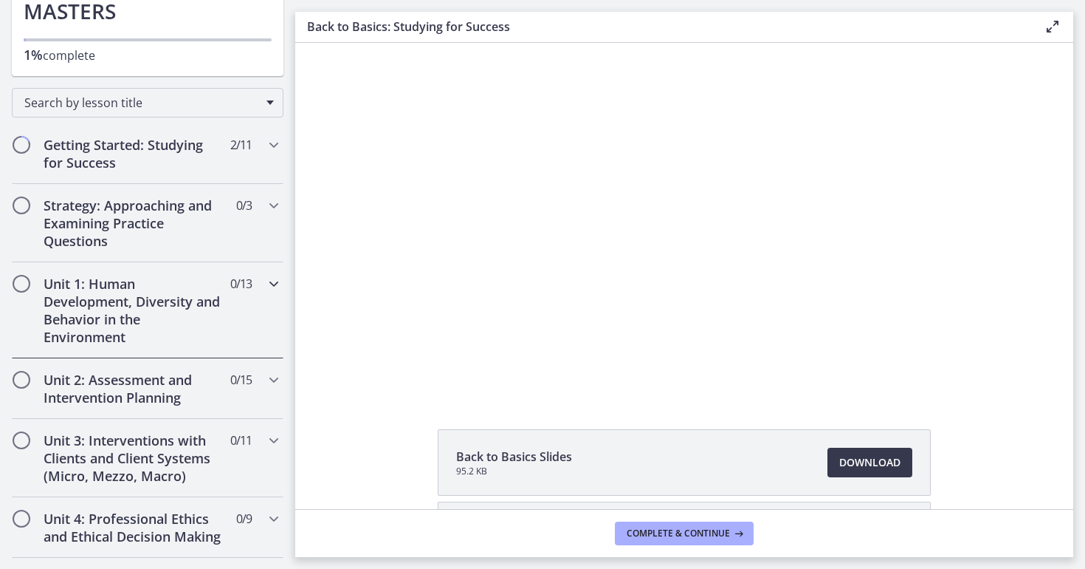
click at [269, 280] on icon "Chapters" at bounding box center [274, 284] width 18 height 18
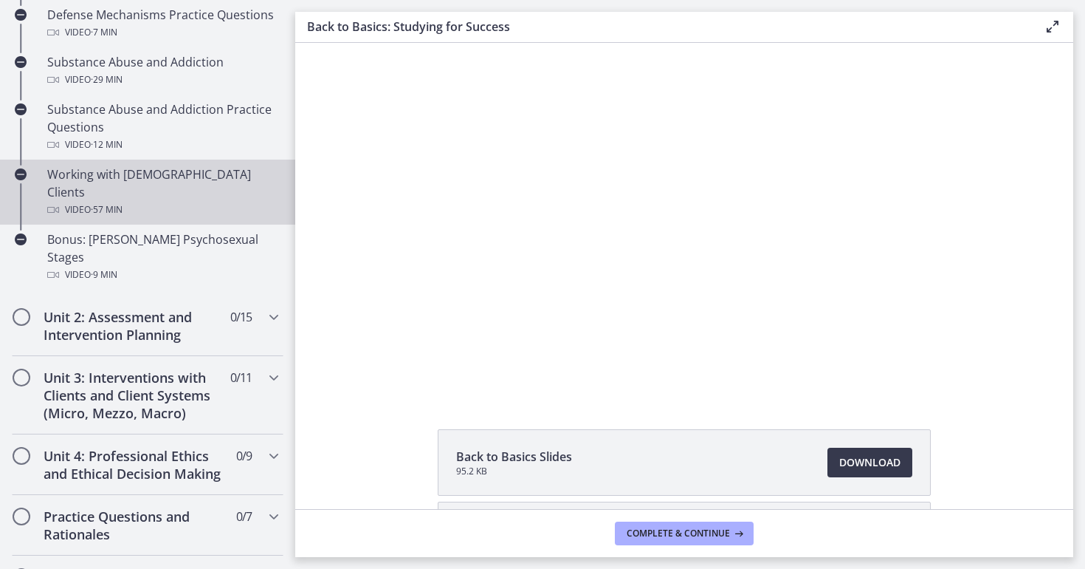
scroll to position [970, 0]
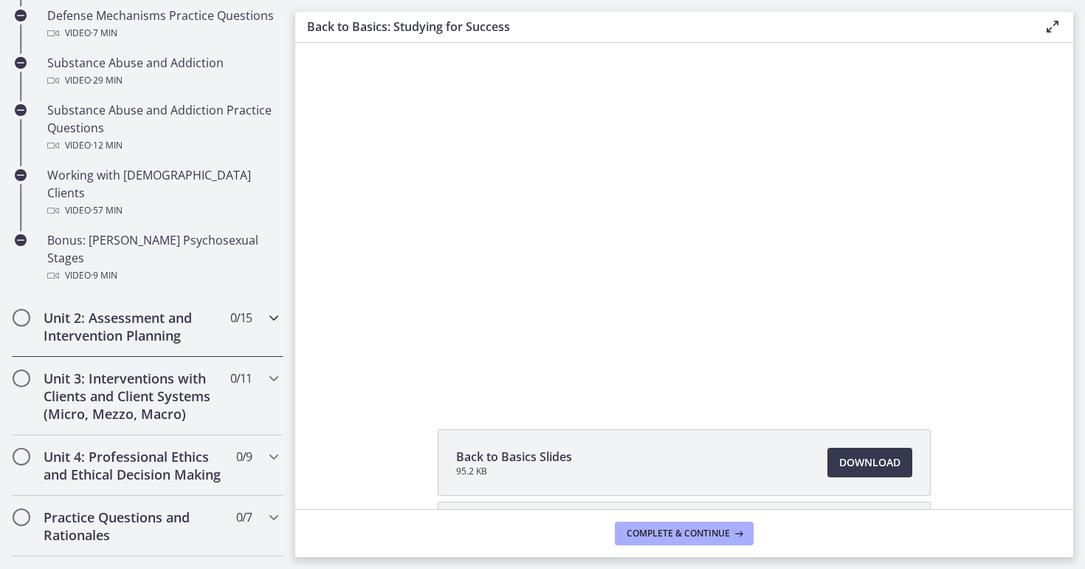
click at [272, 309] on icon "Chapters" at bounding box center [274, 318] width 18 height 18
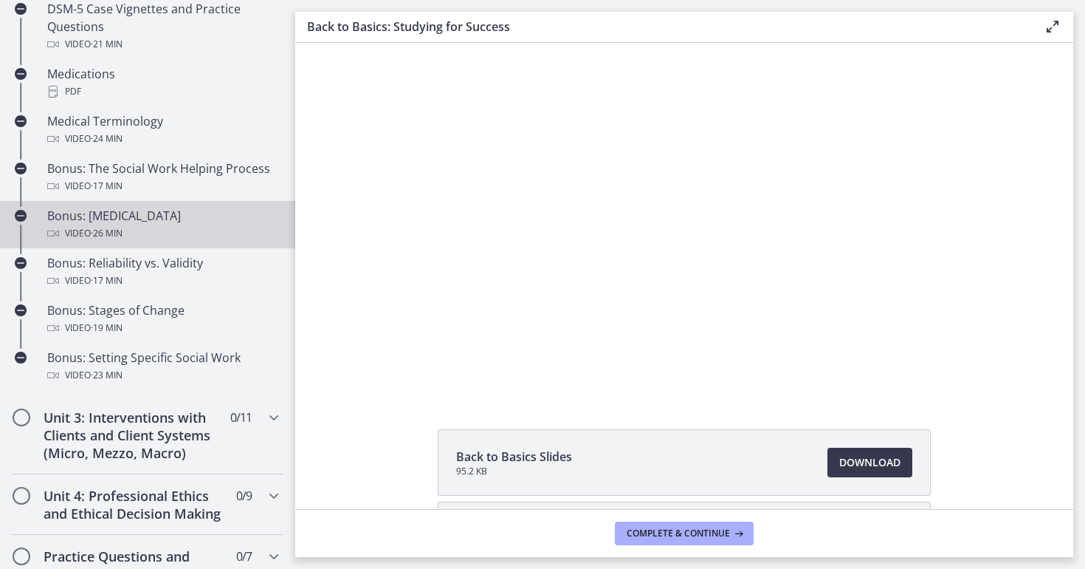
scroll to position [1198, 0]
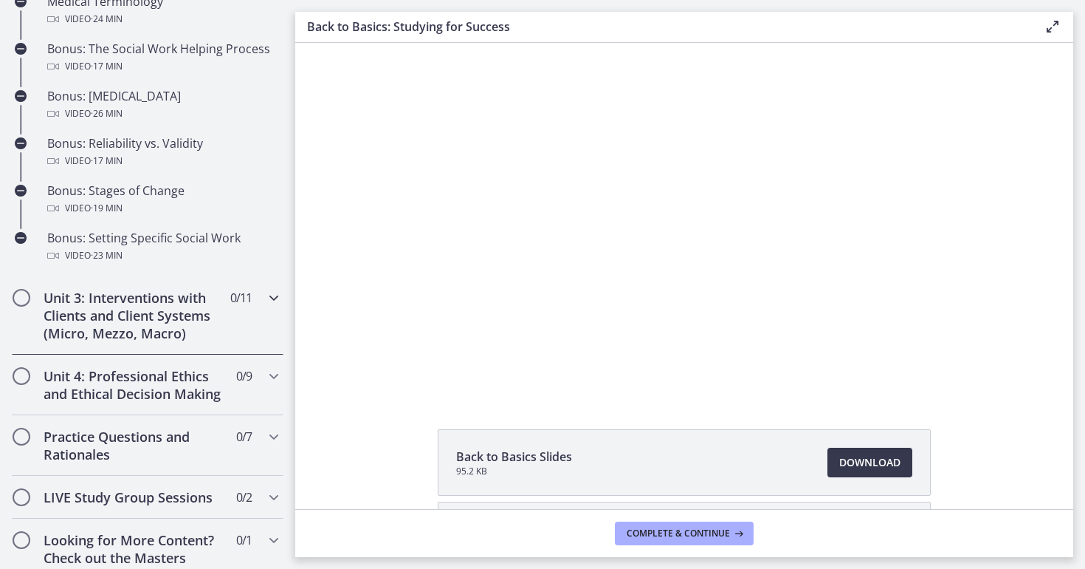
click at [257, 305] on div "Unit 3: Interventions with Clients and Client Systems (Micro, Mezzo, Macro) 0 /…" at bounding box center [148, 315] width 272 height 78
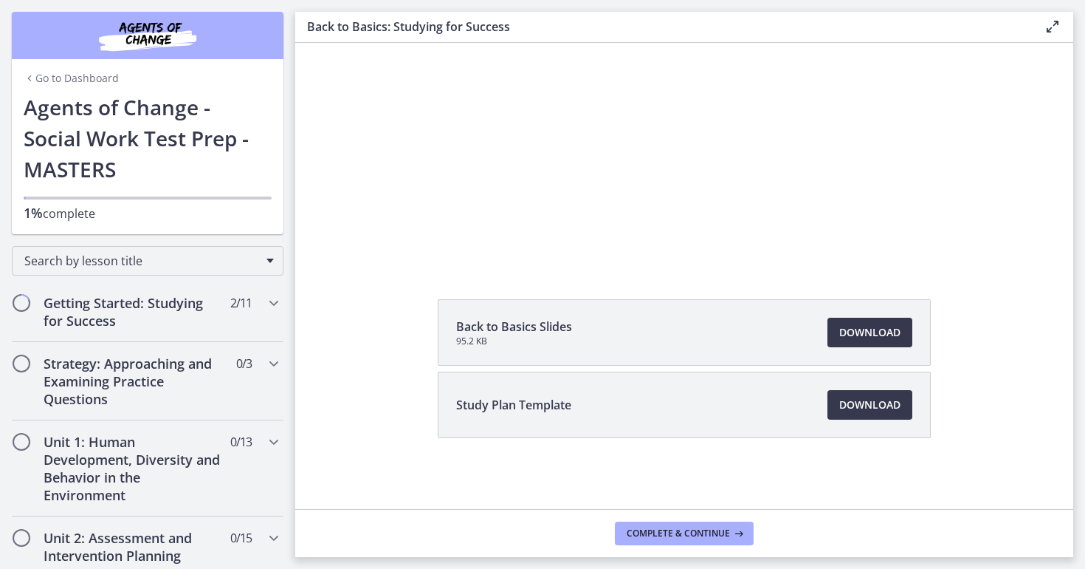
scroll to position [147, 0]
click at [863, 402] on span "Download Opens in a new window" at bounding box center [869, 405] width 61 height 18
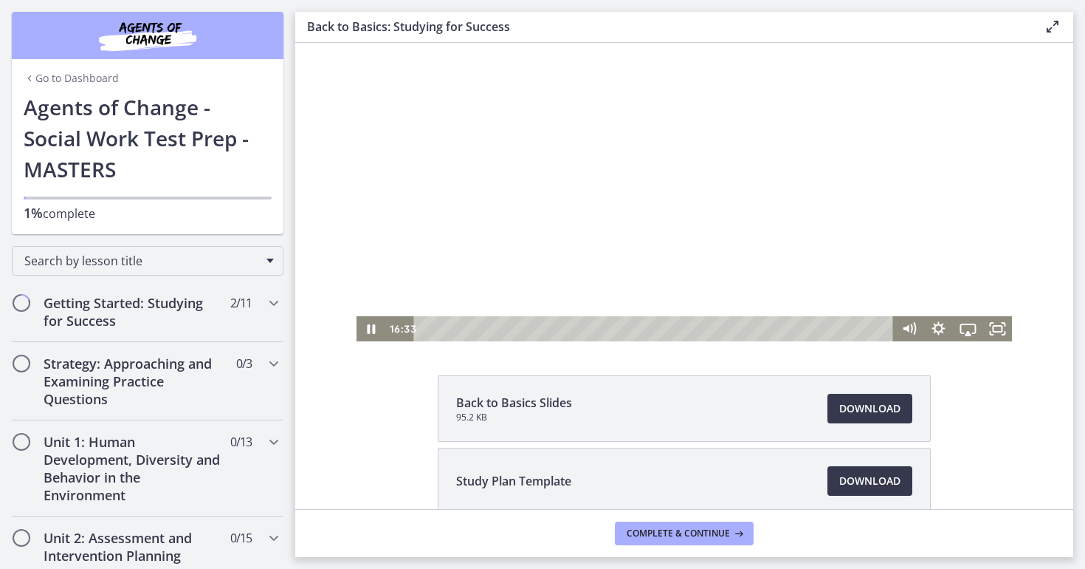
scroll to position [64, 0]
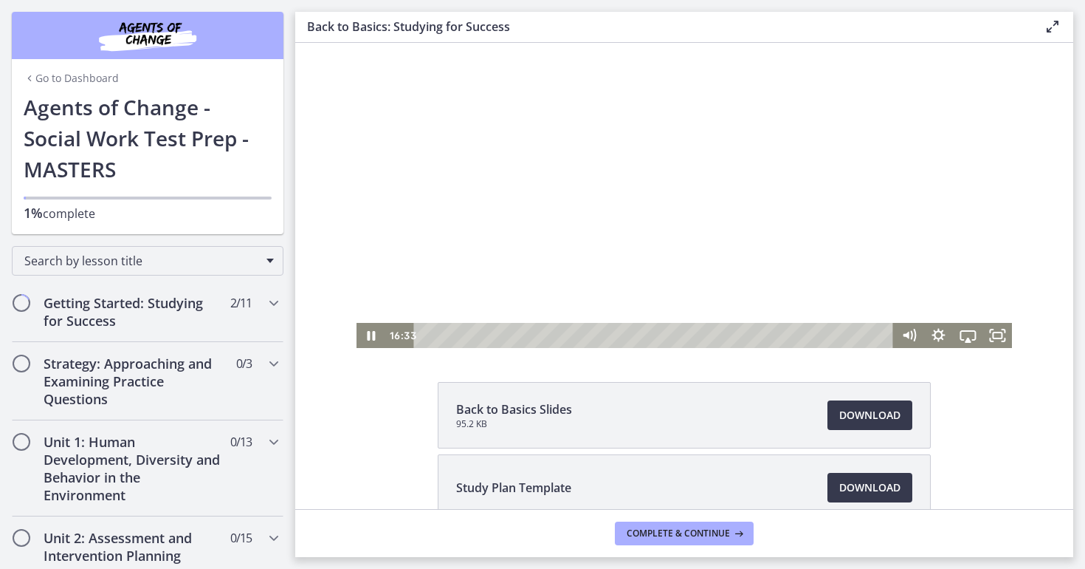
click at [580, 131] on div at bounding box center [685, 163] width 656 height 369
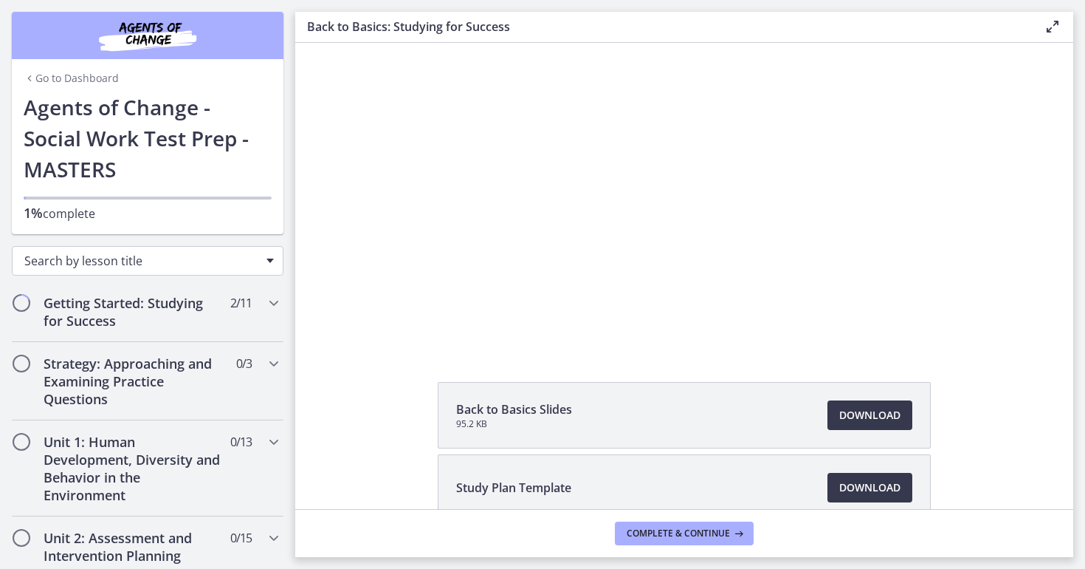
click at [215, 260] on span "Search by lesson title" at bounding box center [141, 261] width 235 height 16
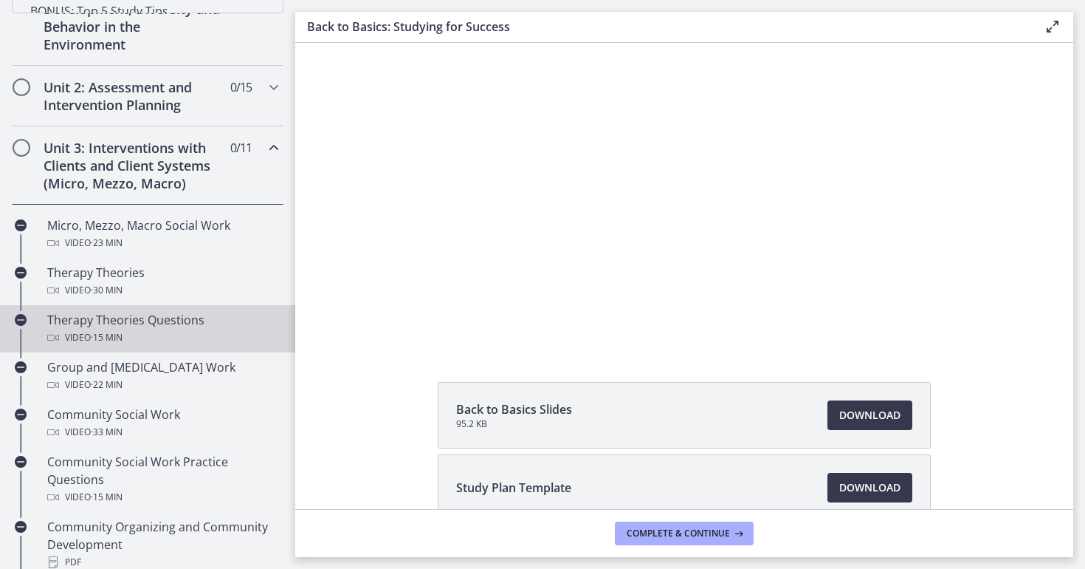
scroll to position [468, 0]
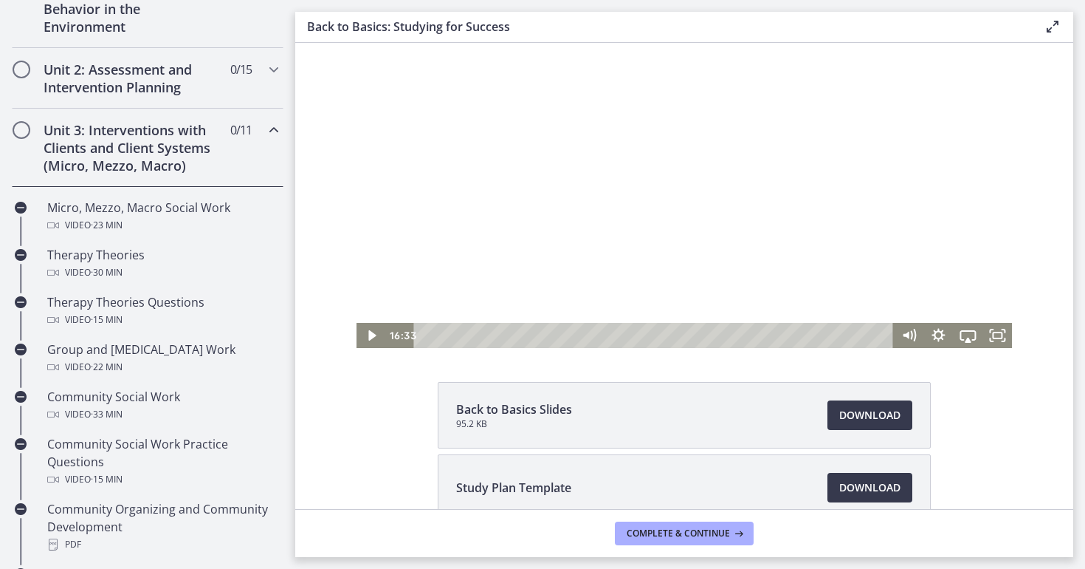
click at [726, 224] on div at bounding box center [685, 163] width 656 height 369
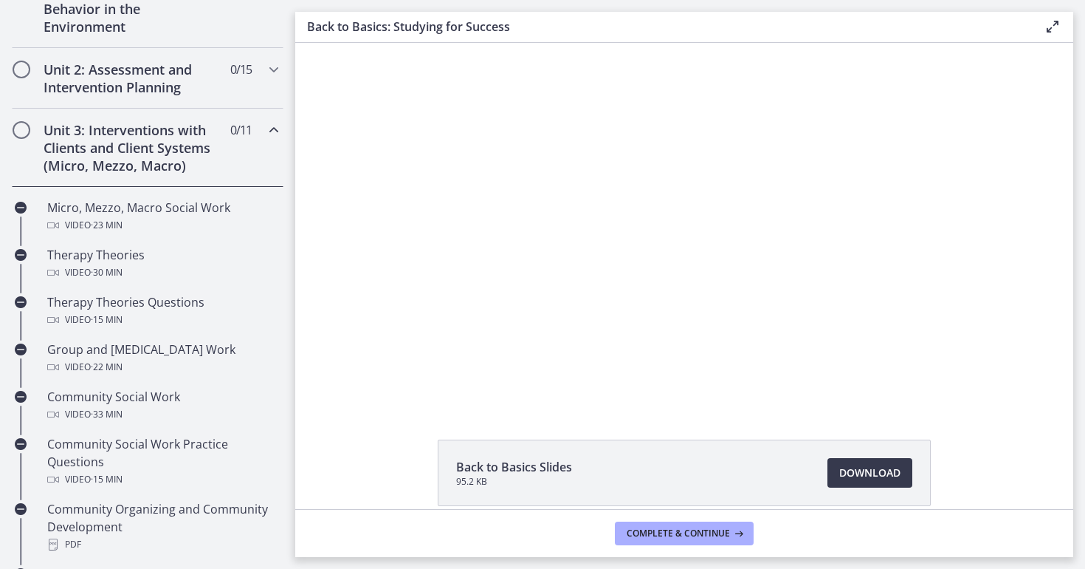
scroll to position [1, 0]
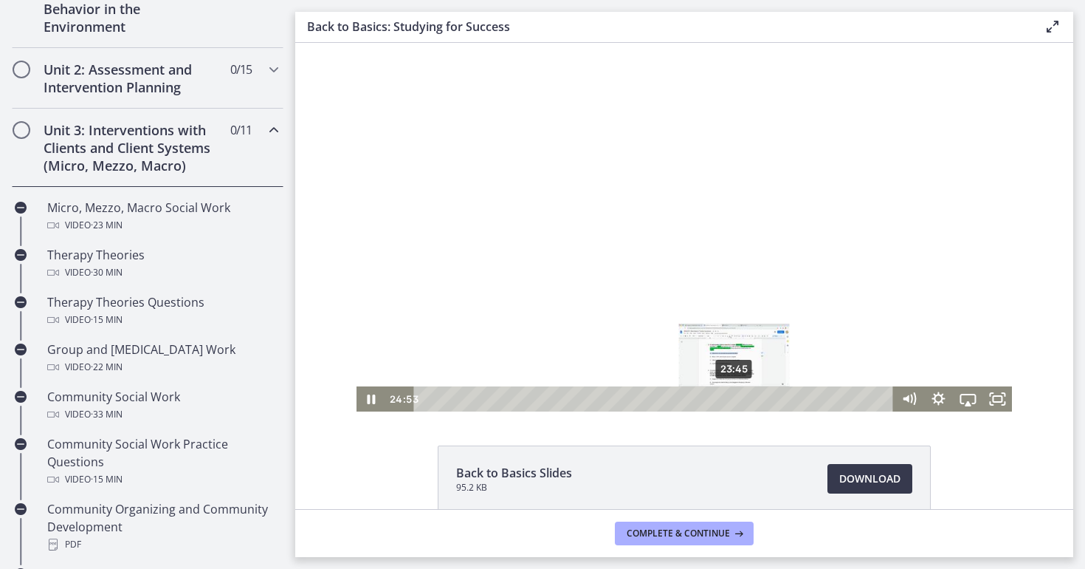
click at [733, 398] on div "23:45" at bounding box center [656, 398] width 462 height 25
click at [720, 399] on div "22:34" at bounding box center [656, 398] width 462 height 25
click at [701, 399] on div "21:09" at bounding box center [656, 398] width 462 height 25
click at [684, 399] on div "19:48" at bounding box center [656, 398] width 462 height 25
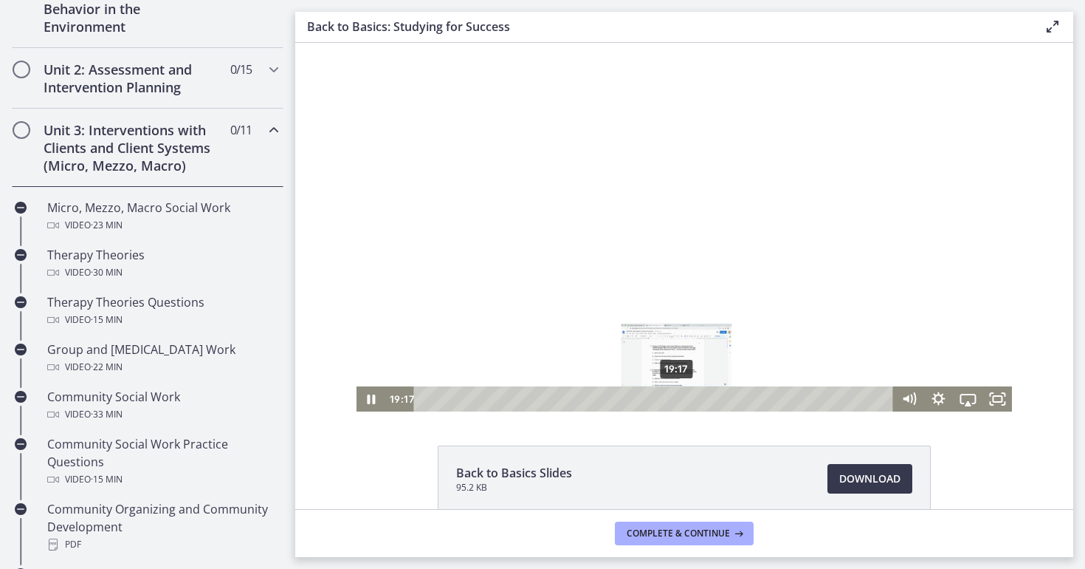
click at [677, 398] on div "19:17" at bounding box center [656, 398] width 462 height 25
click at [695, 399] on div "20:38" at bounding box center [656, 398] width 462 height 25
click at [684, 399] on div "19:48" at bounding box center [656, 398] width 462 height 25
click at [370, 396] on icon "Pause" at bounding box center [372, 400] width 10 height 12
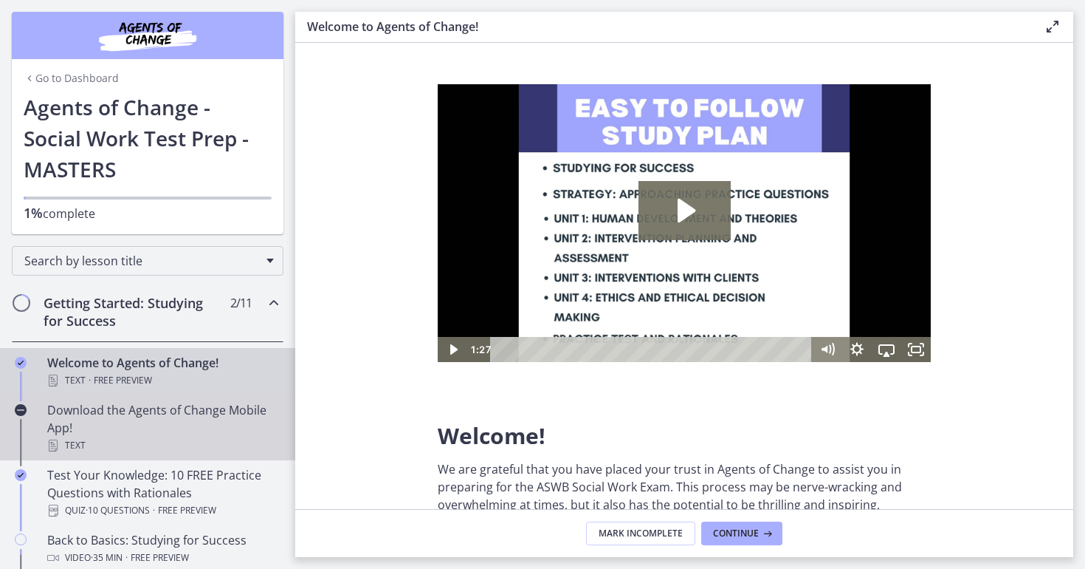
click at [224, 419] on div "Download the Agents of Change Mobile App! Text" at bounding box center [162, 427] width 230 height 53
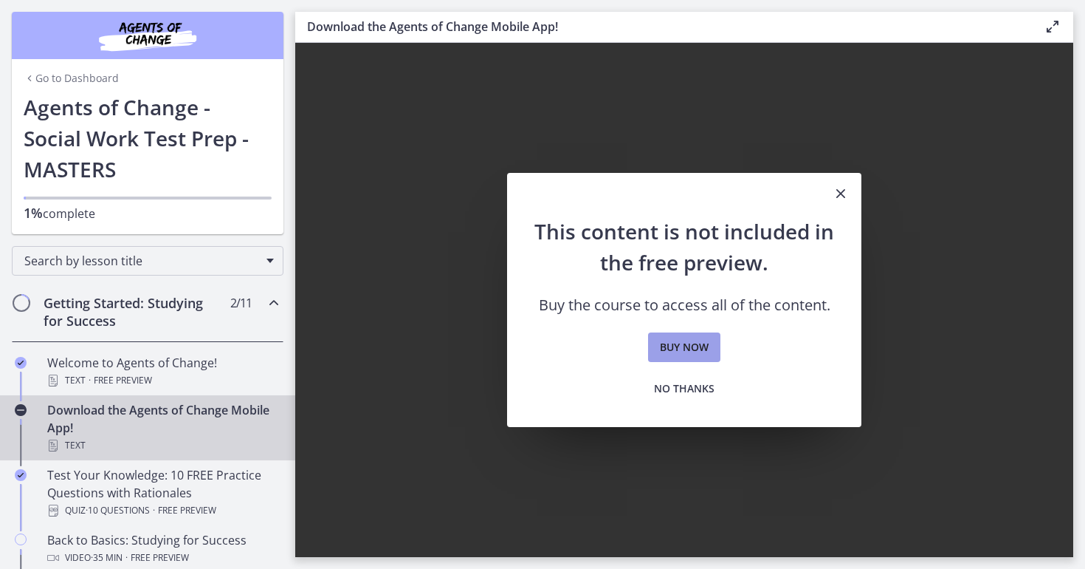
click at [694, 349] on span "Buy now" at bounding box center [684, 347] width 49 height 18
